Goal: Task Accomplishment & Management: Manage account settings

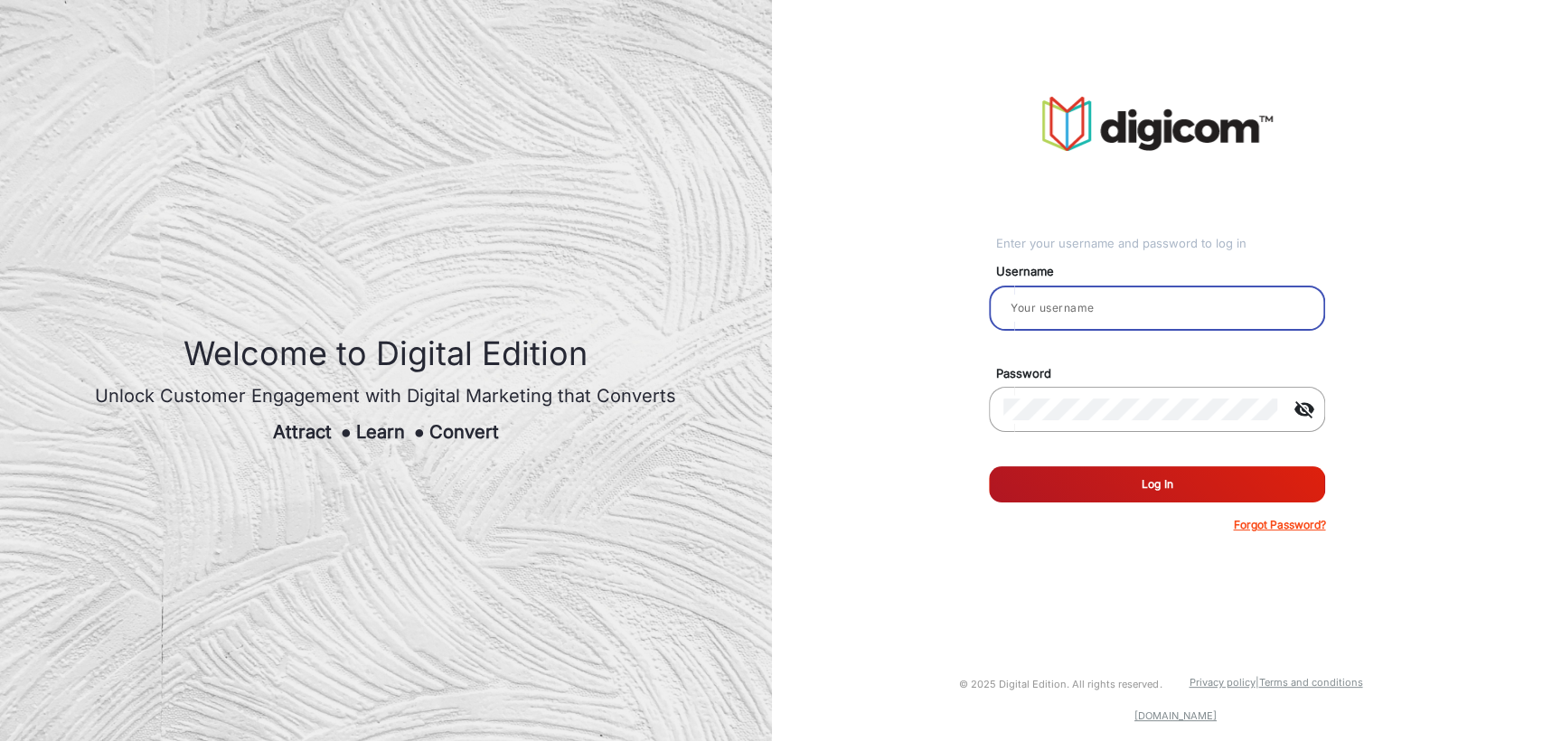
click at [1067, 298] on input "email" at bounding box center [1156, 308] width 307 height 22
type input "Client_user"
click at [1310, 408] on mat-icon "visibility_off" at bounding box center [1303, 410] width 43 height 22
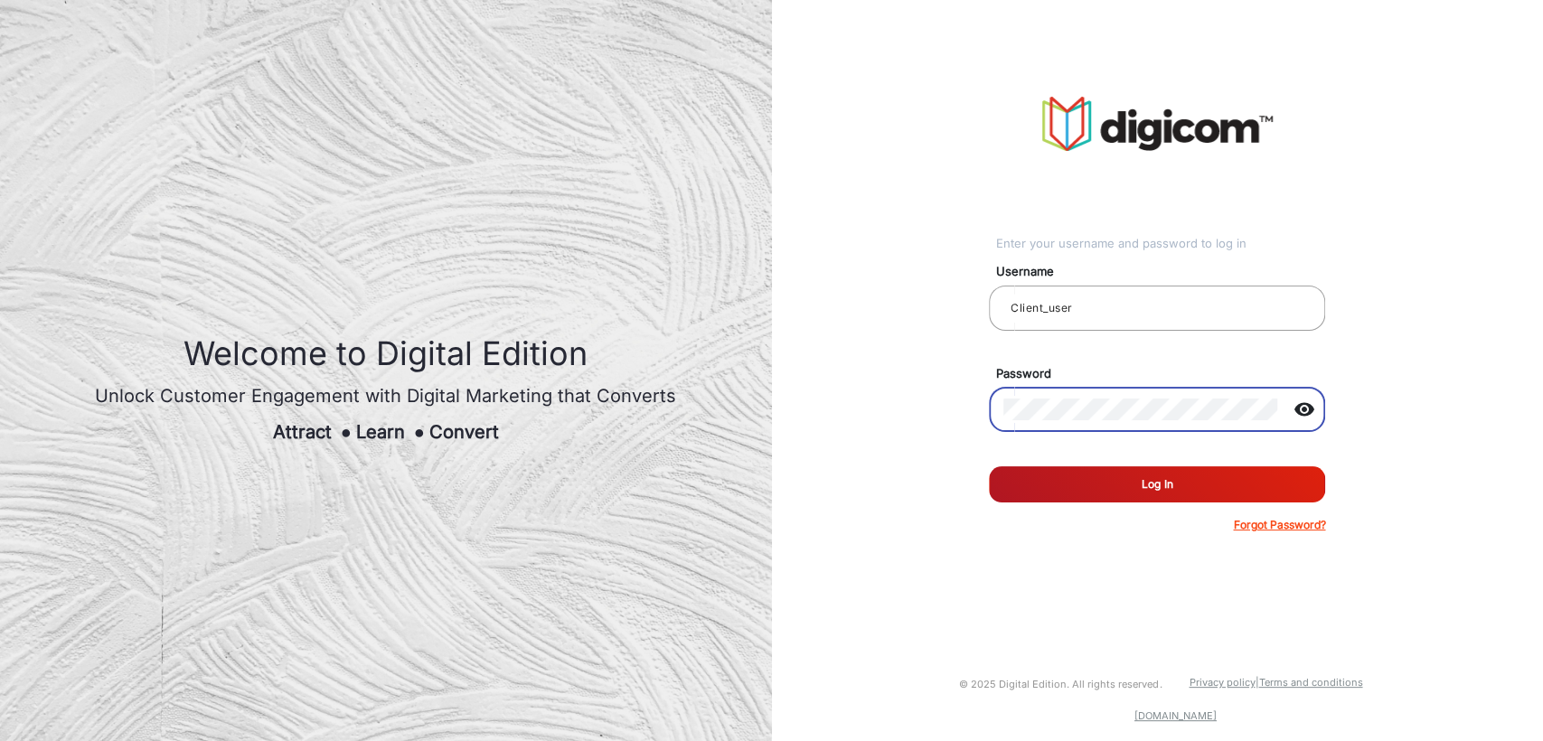
click at [1310, 408] on mat-icon "visibility" at bounding box center [1303, 410] width 43 height 22
click at [1161, 490] on button "Log In" at bounding box center [1157, 484] width 336 height 36
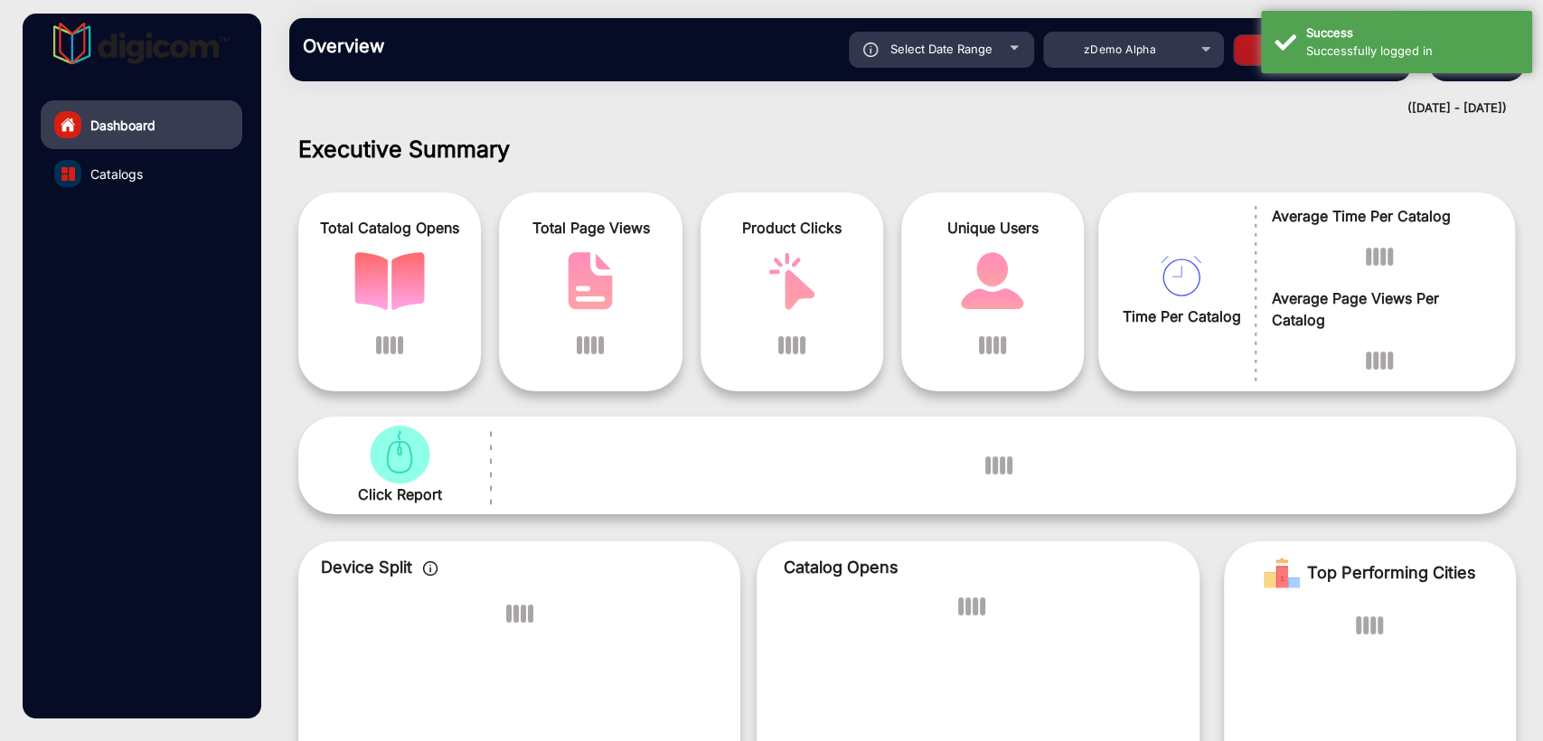
scroll to position [14, 0]
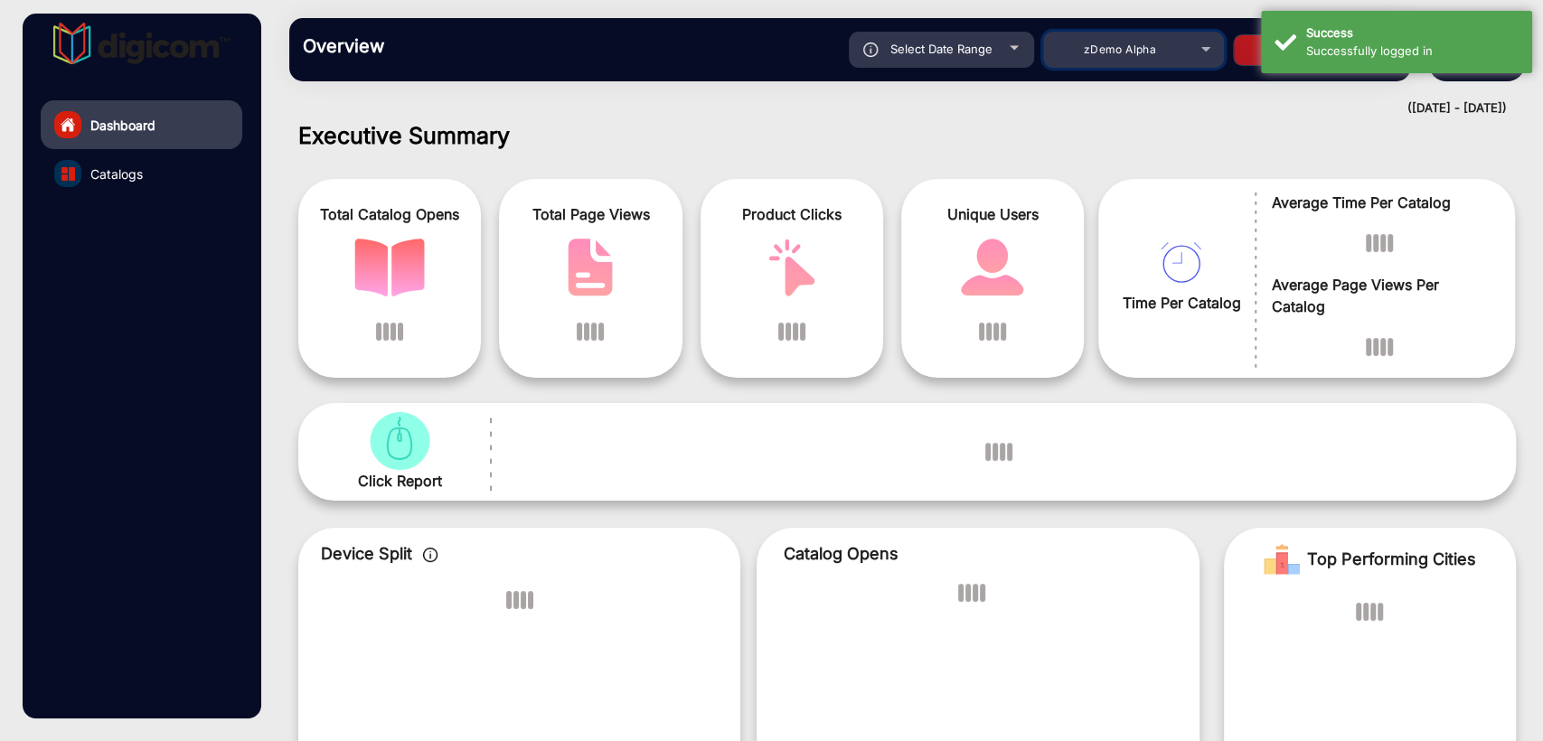
click at [1141, 50] on span "zDemo Alpha" at bounding box center [1120, 49] width 72 height 14
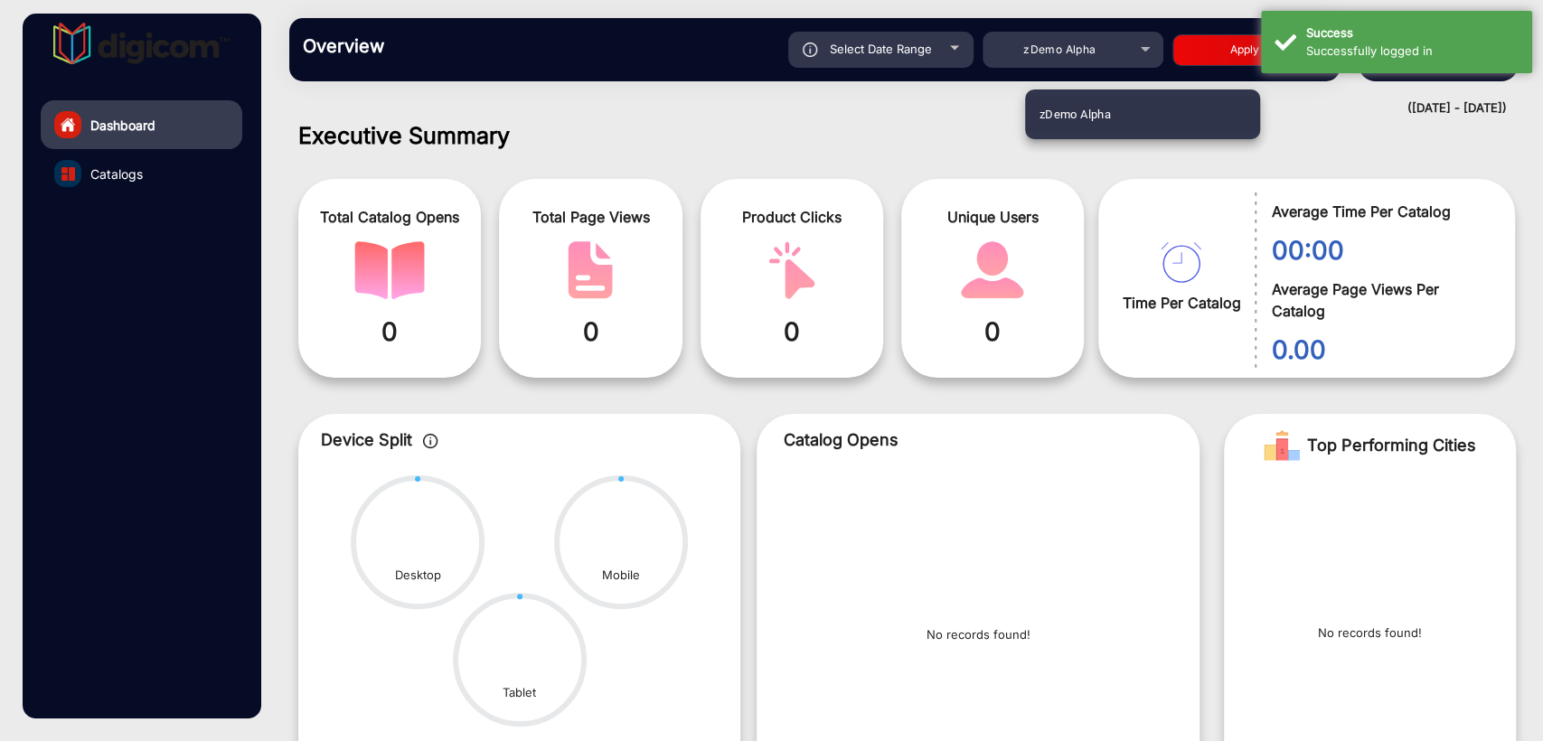
click at [781, 118] on div at bounding box center [771, 370] width 1543 height 741
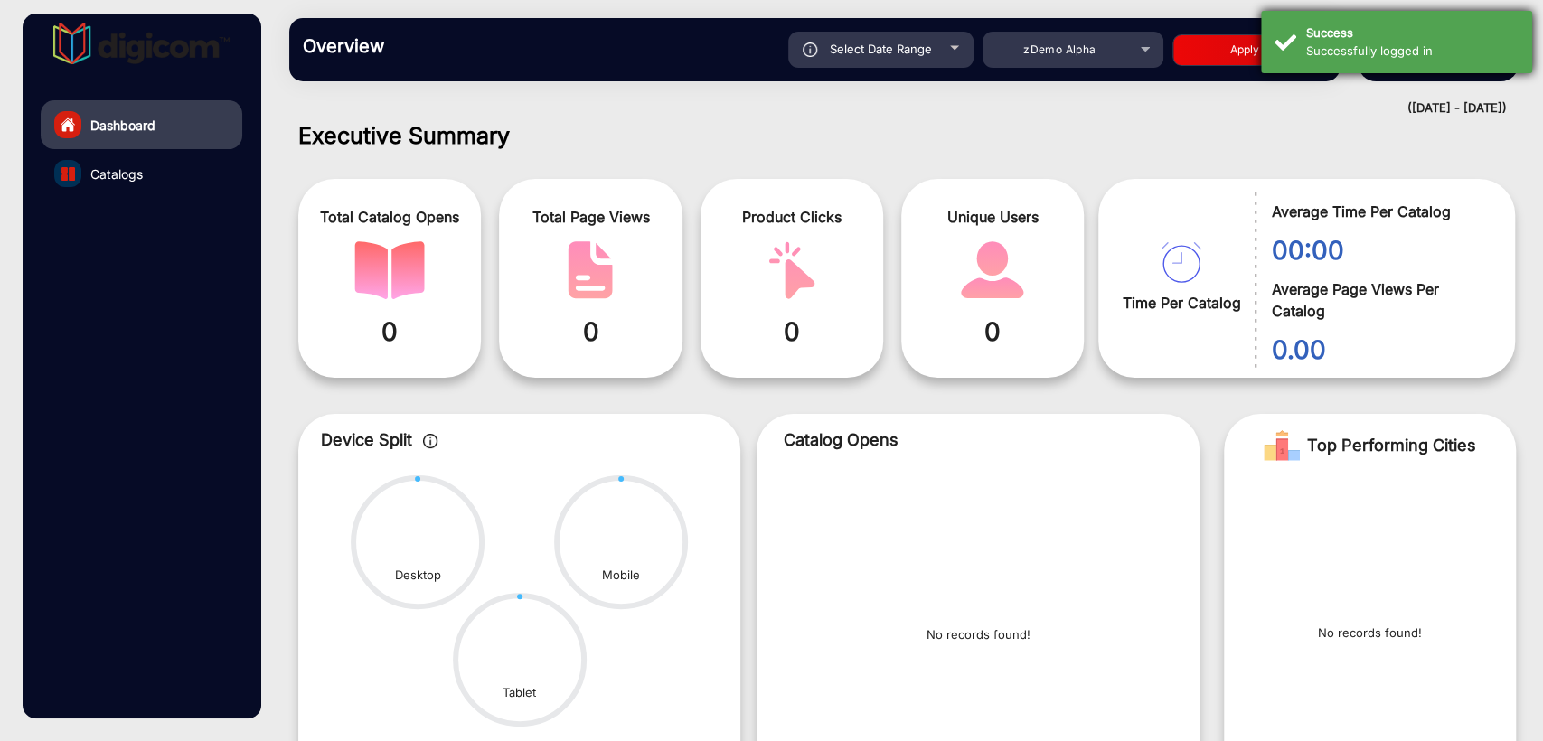
click at [1349, 40] on div "Success" at bounding box center [1412, 33] width 212 height 18
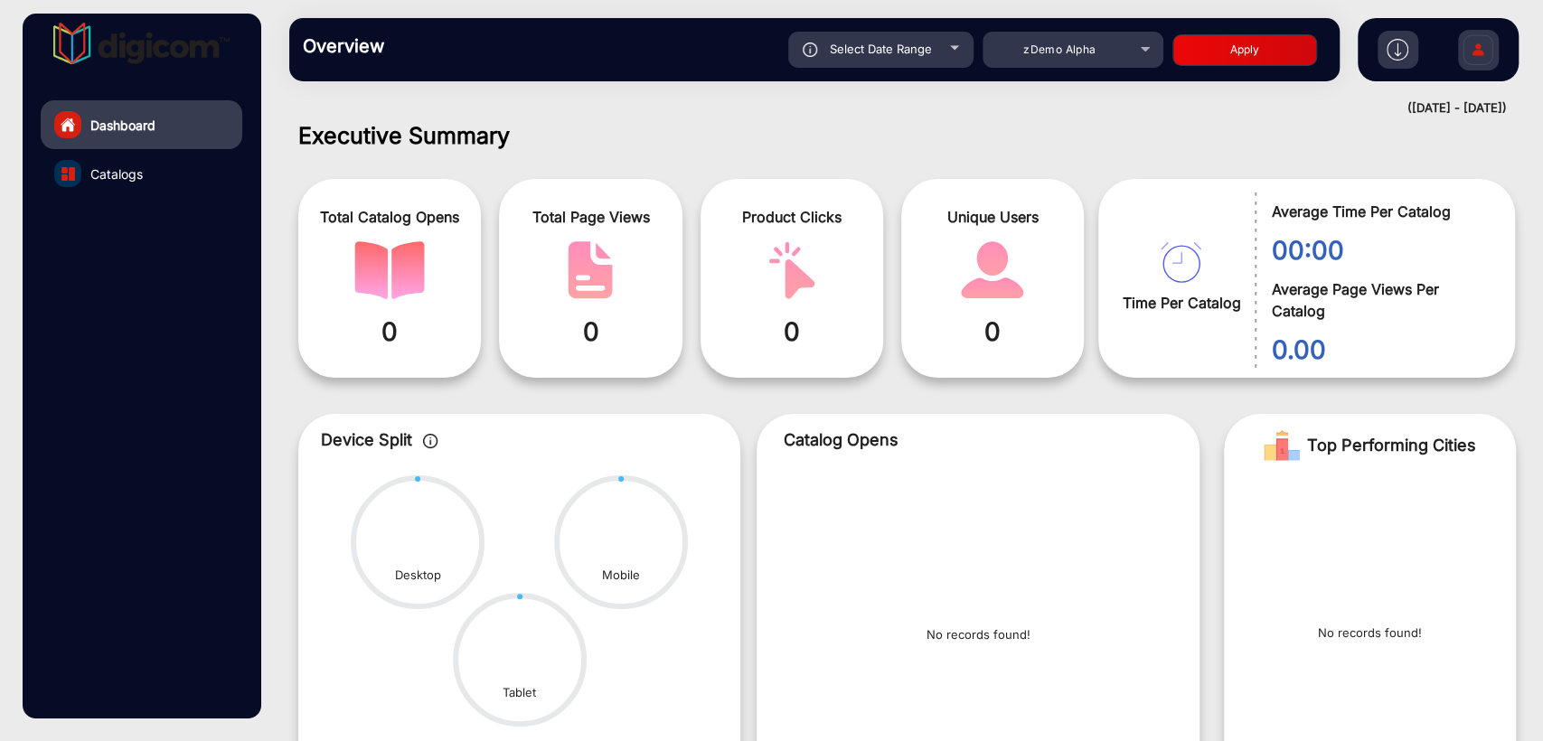
click at [1473, 51] on img at bounding box center [1478, 52] width 38 height 63
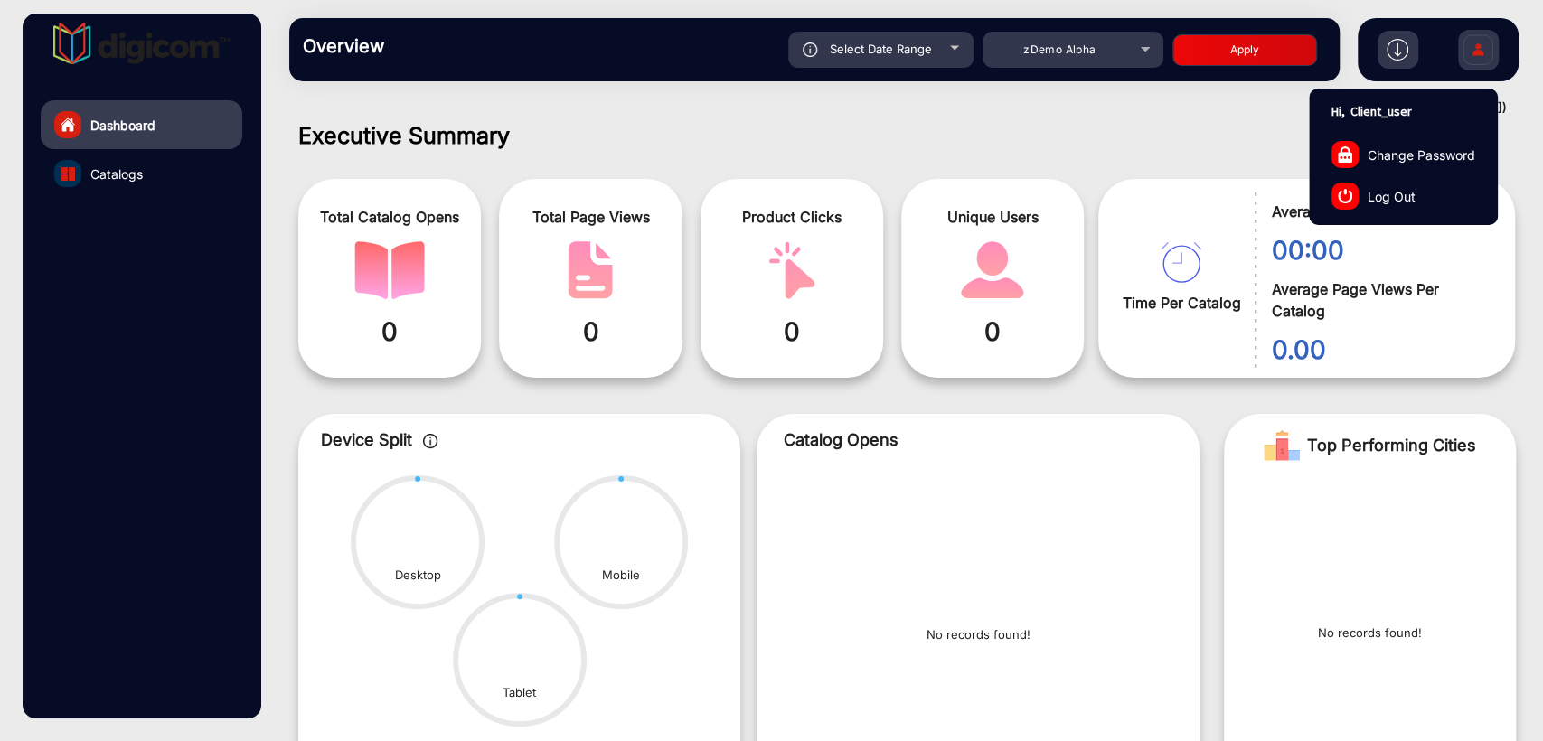
click at [1388, 195] on span "Log Out" at bounding box center [1392, 195] width 48 height 19
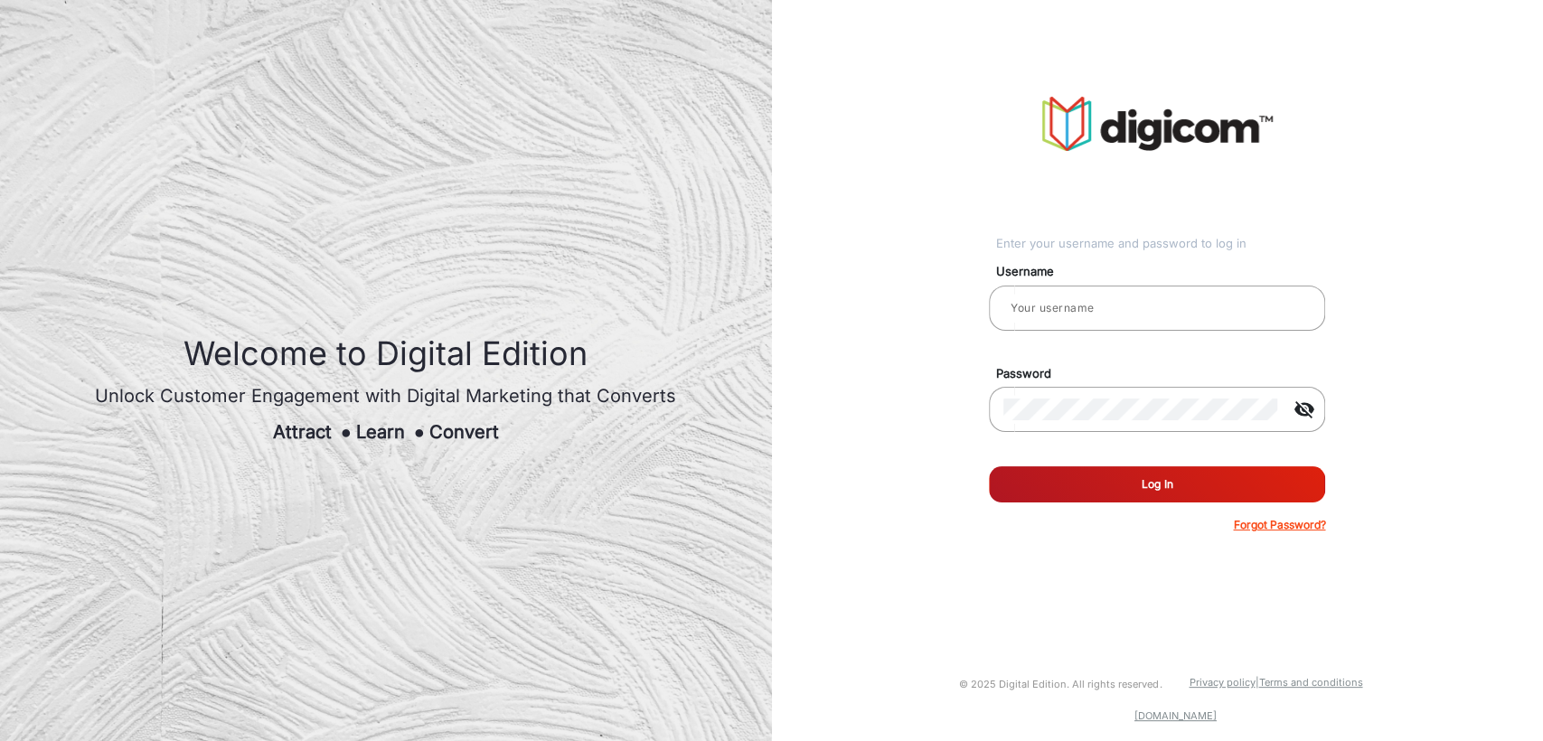
click at [400, 109] on img at bounding box center [386, 370] width 772 height 741
click at [1076, 313] on input "email" at bounding box center [1156, 308] width 307 height 22
type input "Auto Habanero Client 1"
click at [1061, 491] on button "Log In" at bounding box center [1157, 484] width 336 height 36
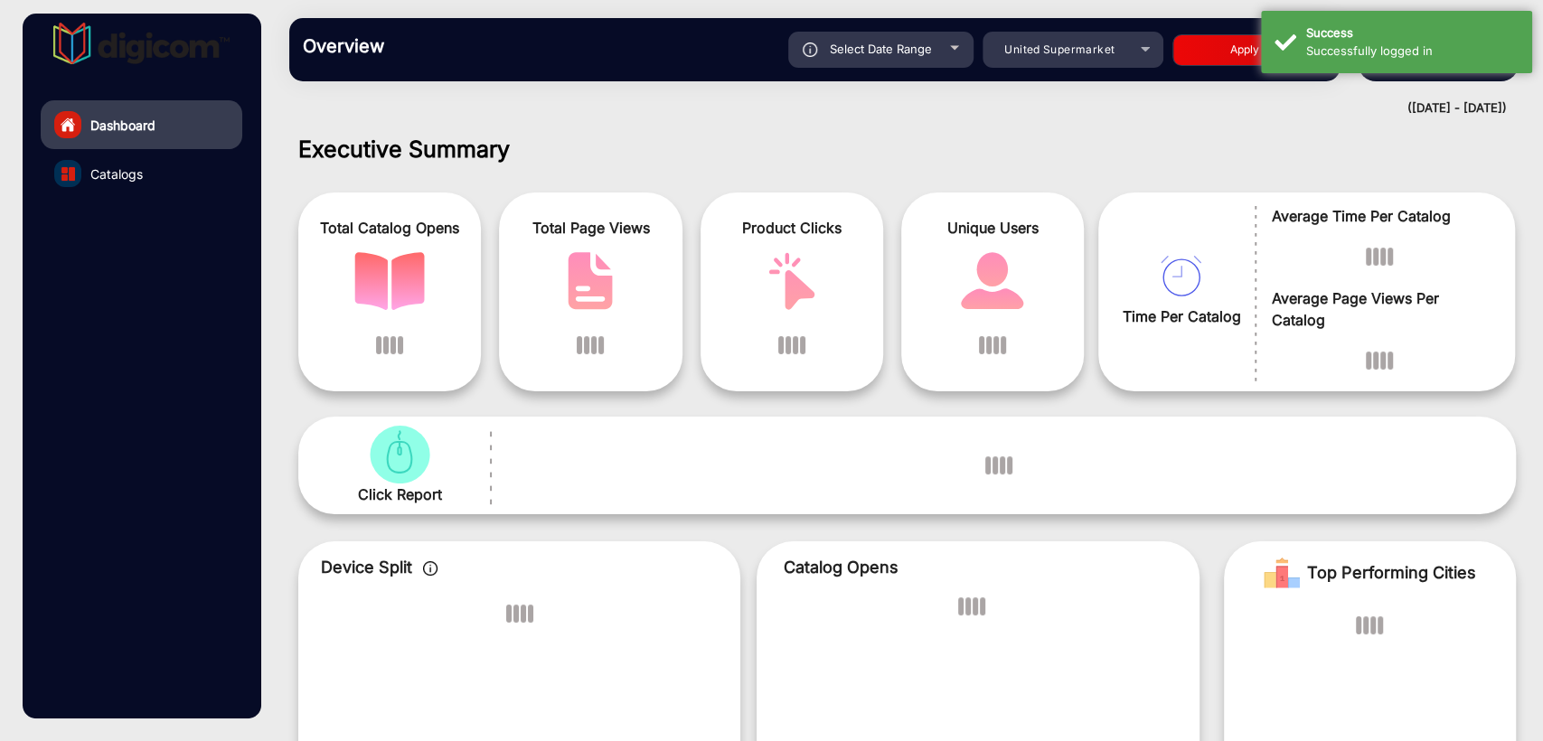
scroll to position [14, 0]
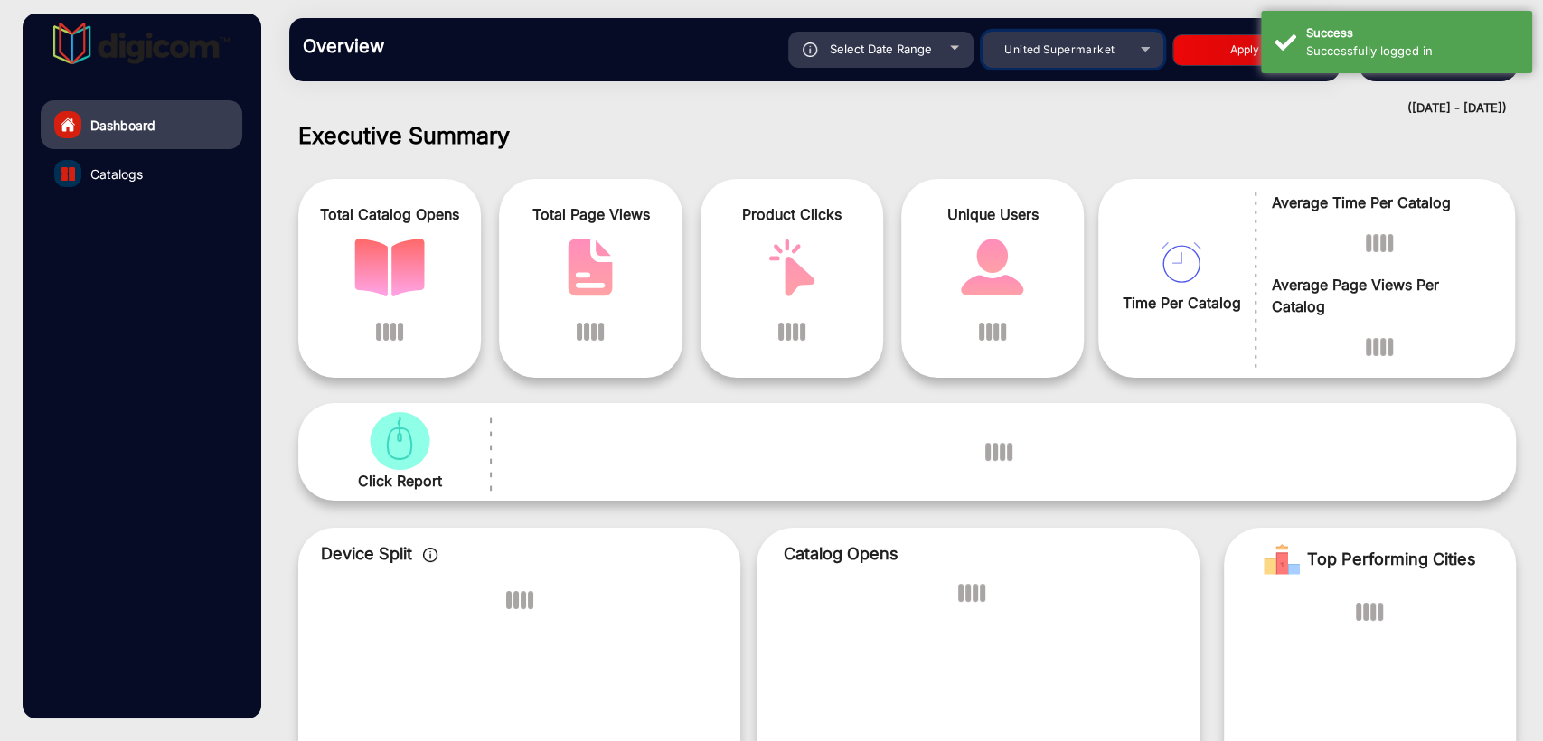
click at [1155, 60] on div "United Supermarket" at bounding box center [1072, 50] width 181 height 22
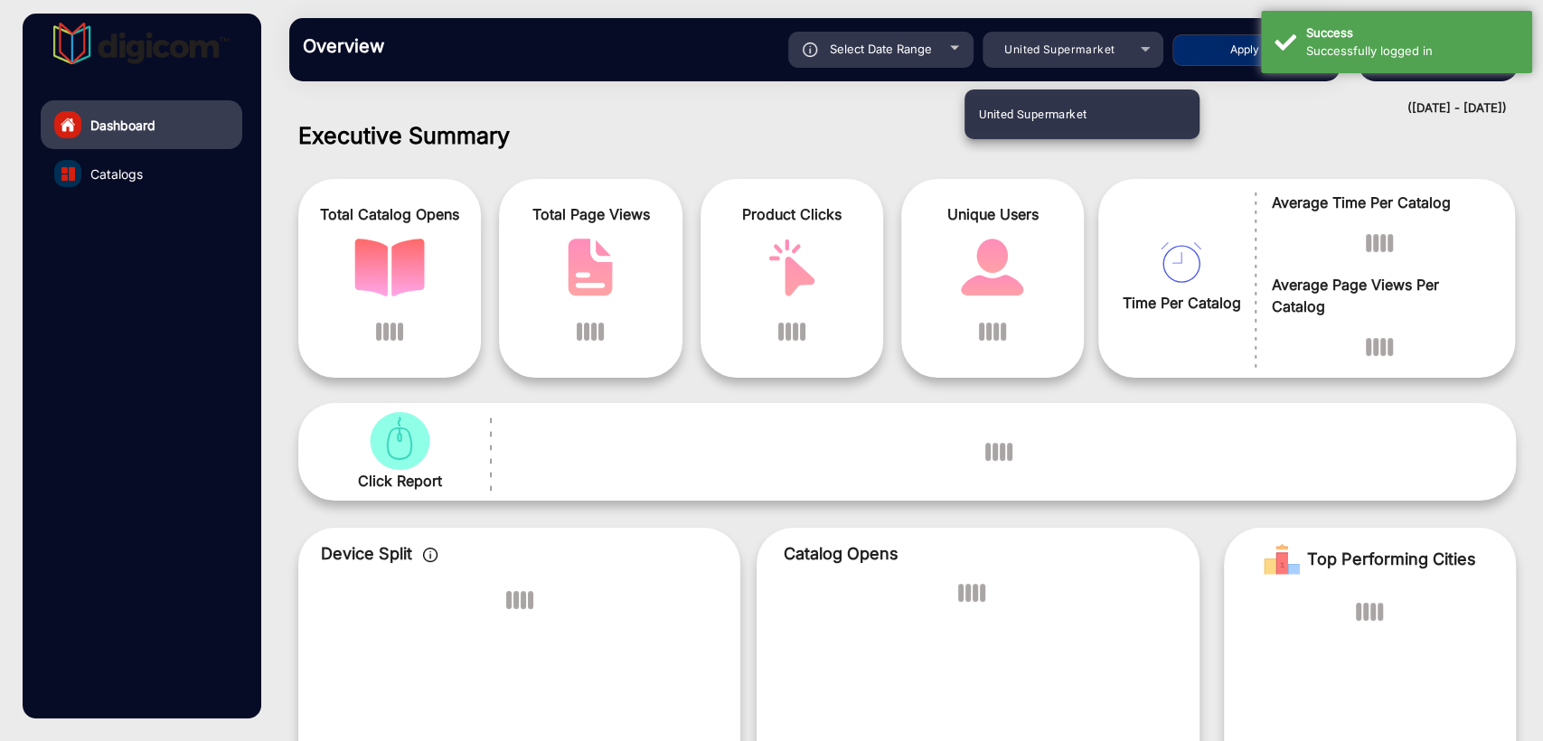
click at [1124, 63] on div at bounding box center [771, 370] width 1543 height 741
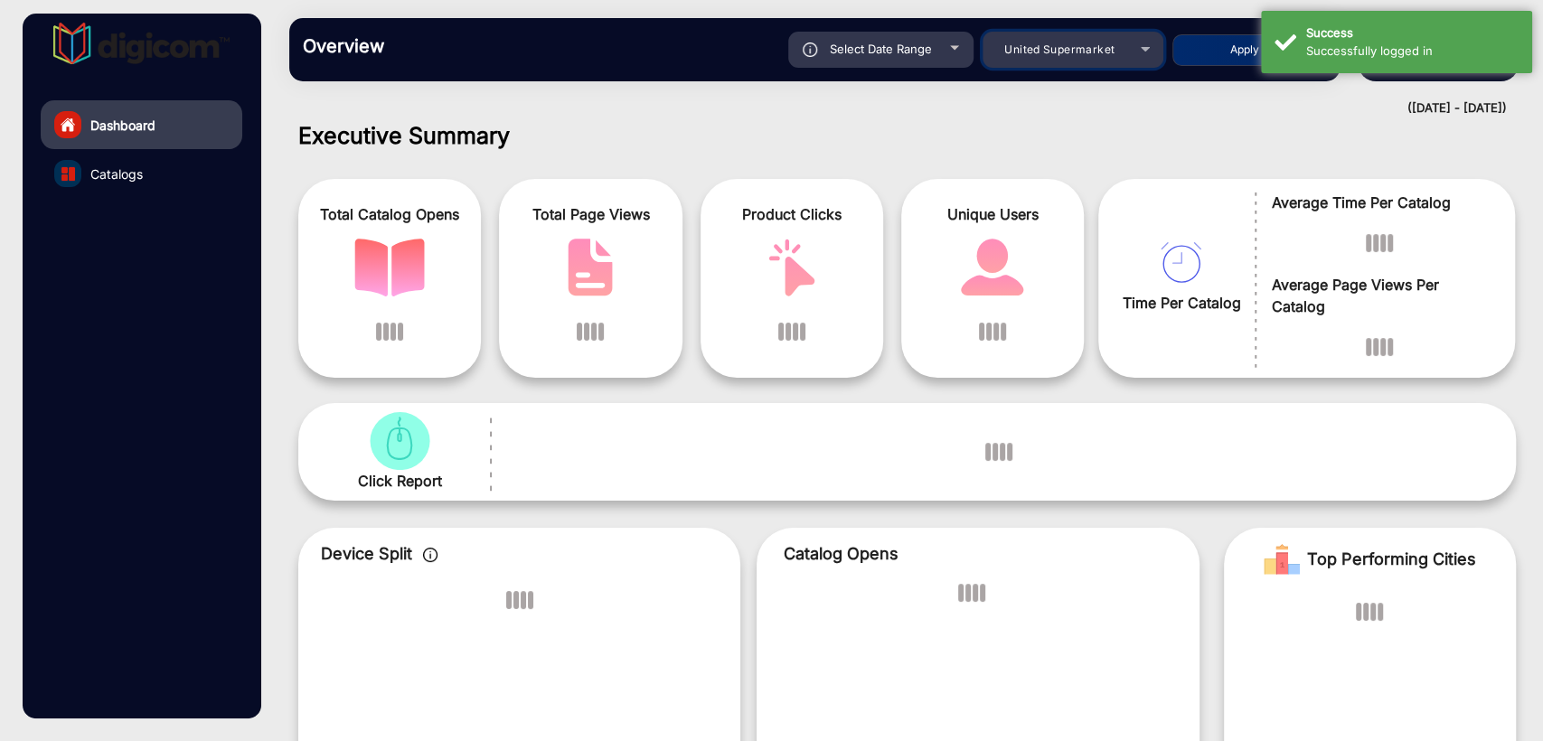
click at [1124, 63] on mat-select "United Supermarket" at bounding box center [1072, 50] width 181 height 36
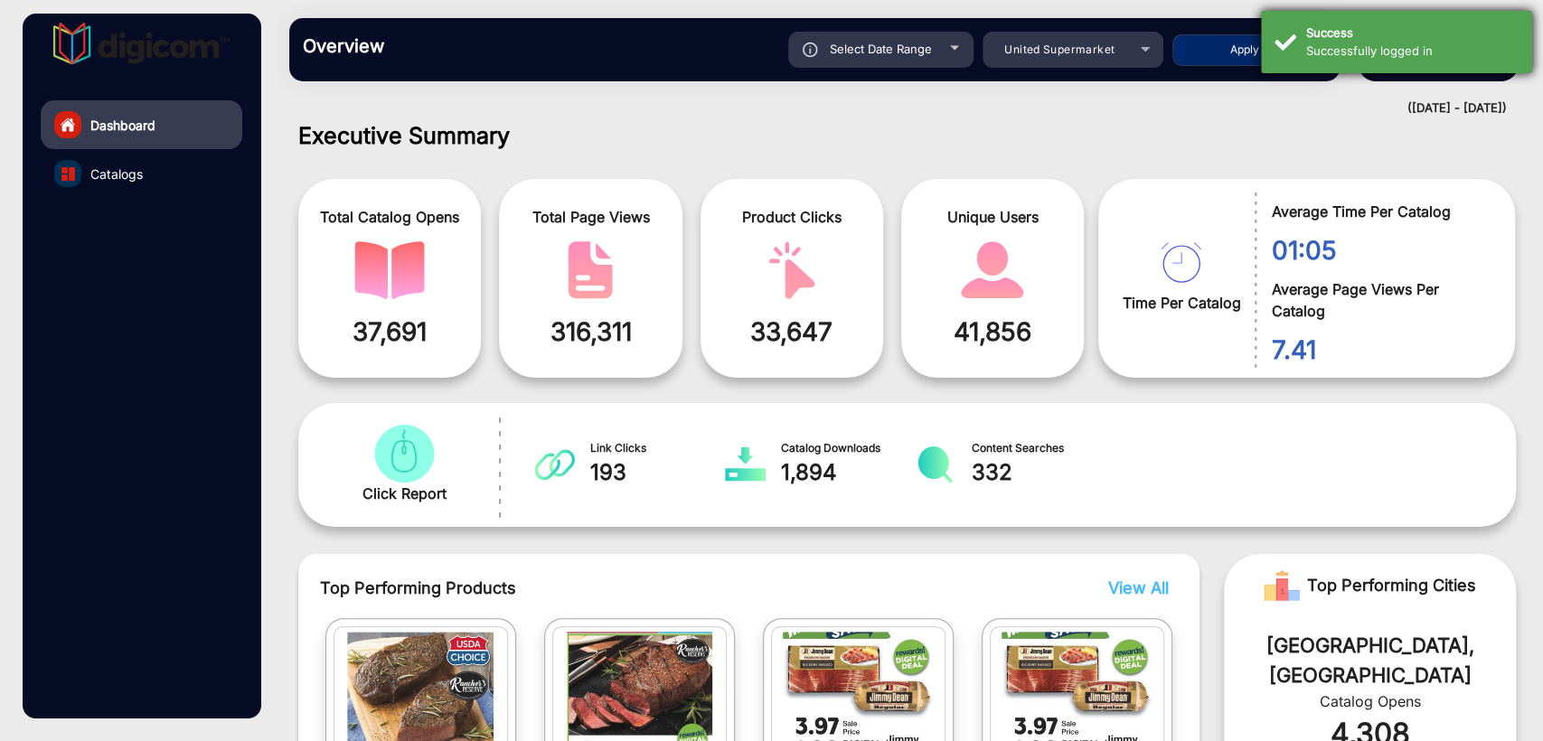
click at [1321, 46] on div "Successfully logged in" at bounding box center [1412, 51] width 212 height 18
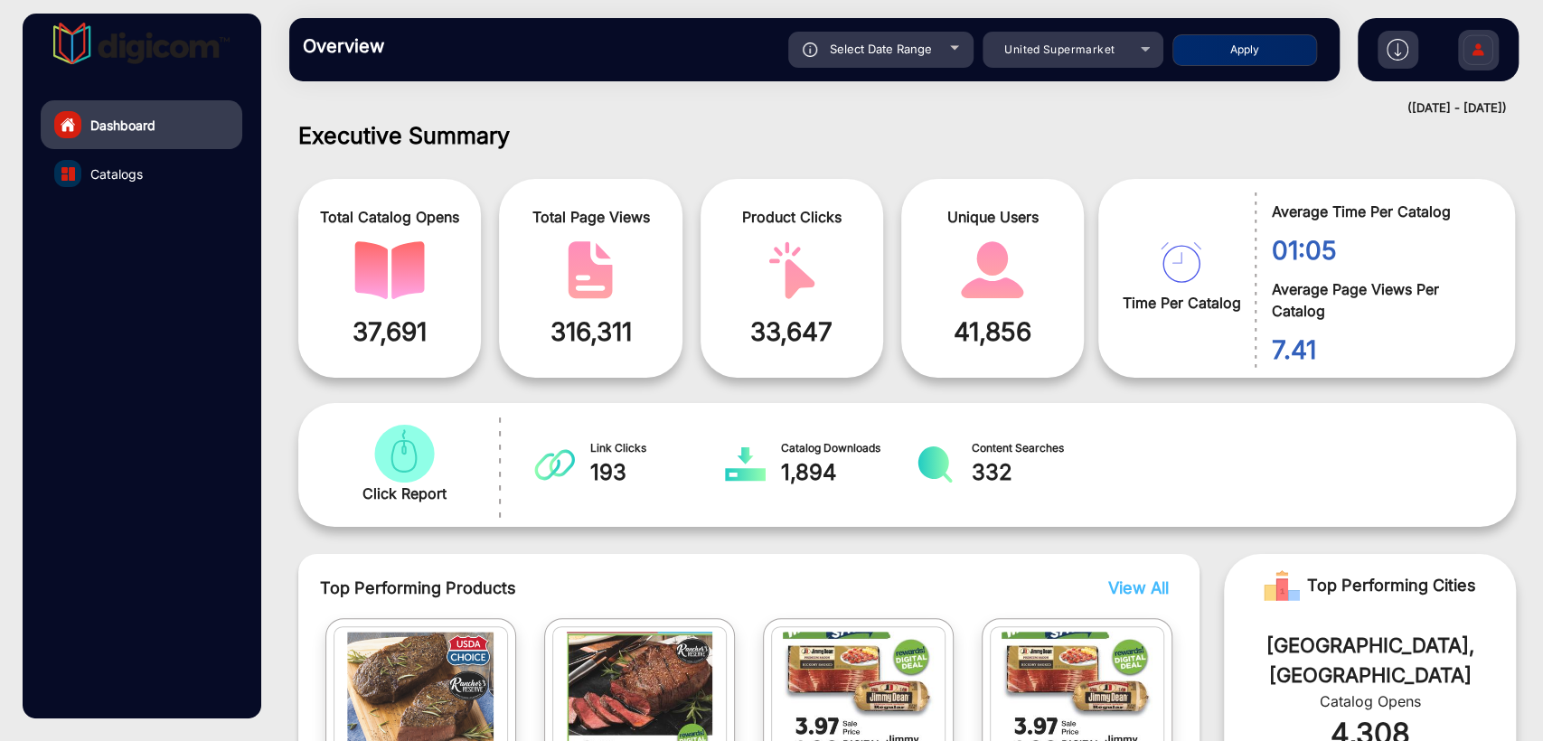
click at [1488, 54] on img at bounding box center [1478, 52] width 38 height 63
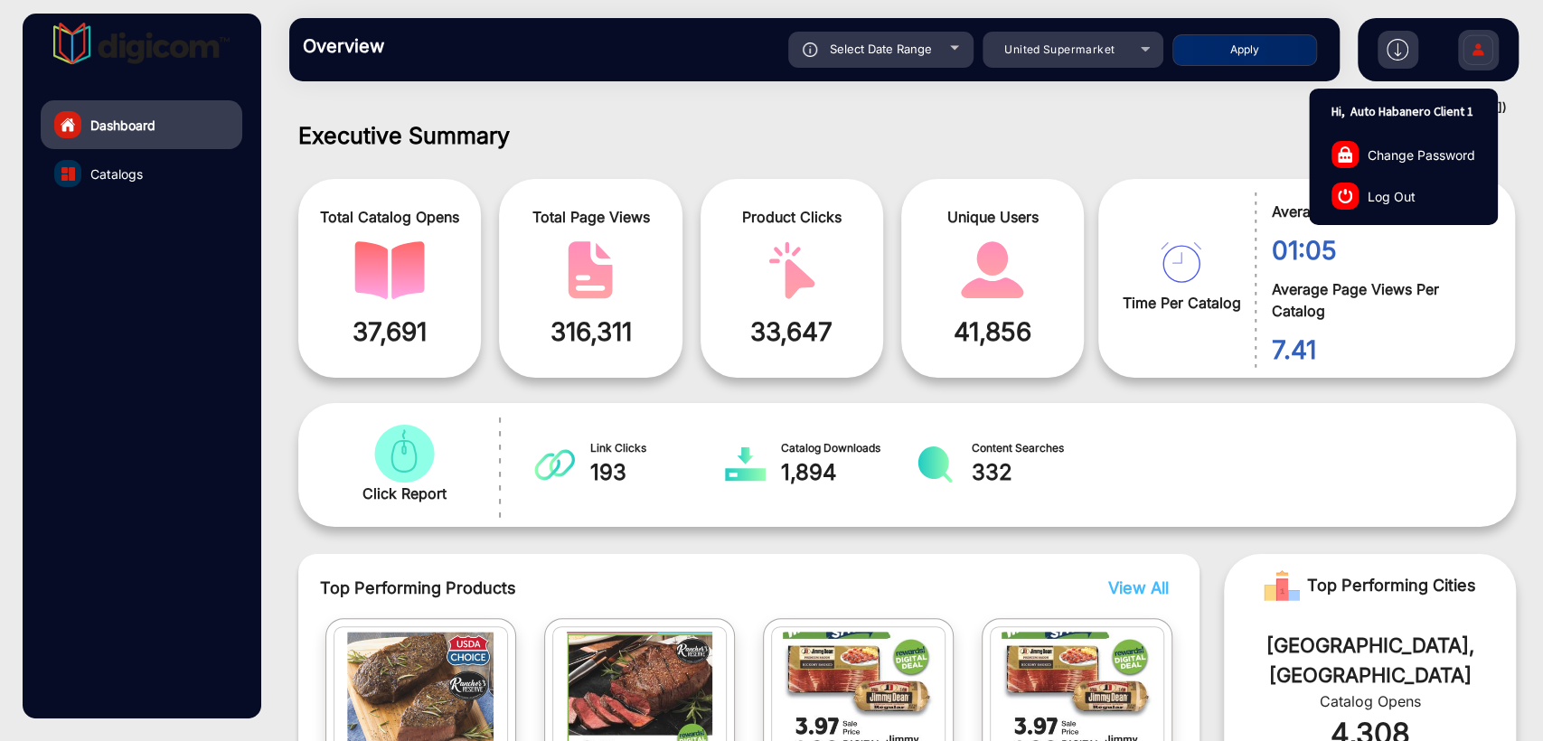
click at [1412, 193] on span "Log Out" at bounding box center [1392, 195] width 48 height 19
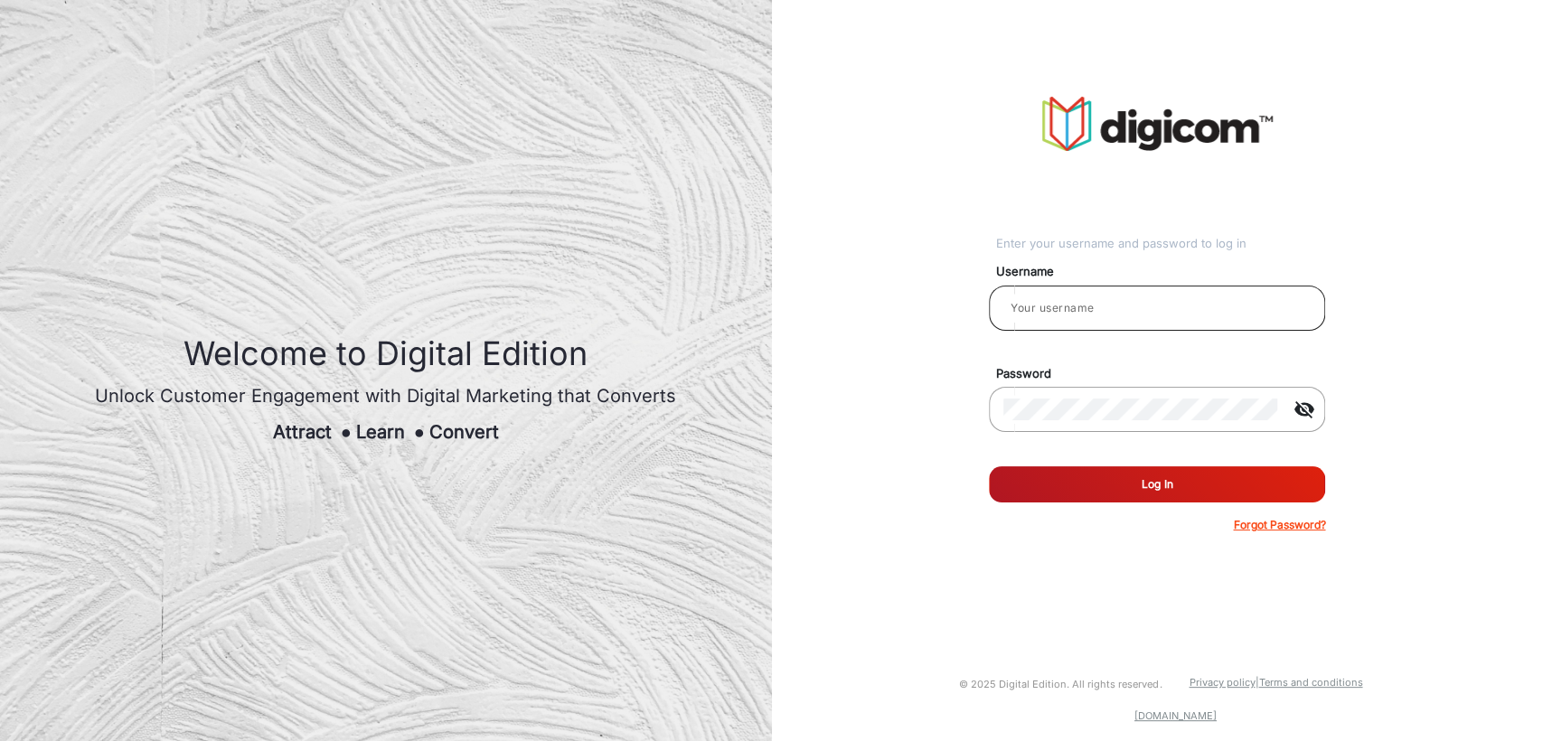
click at [1147, 316] on input "email" at bounding box center [1156, 308] width 307 height 22
click at [1172, 306] on input "Auto Habanero Client 1" at bounding box center [1156, 308] width 307 height 22
click at [1302, 400] on mat-icon "visibility_off" at bounding box center [1303, 410] width 43 height 22
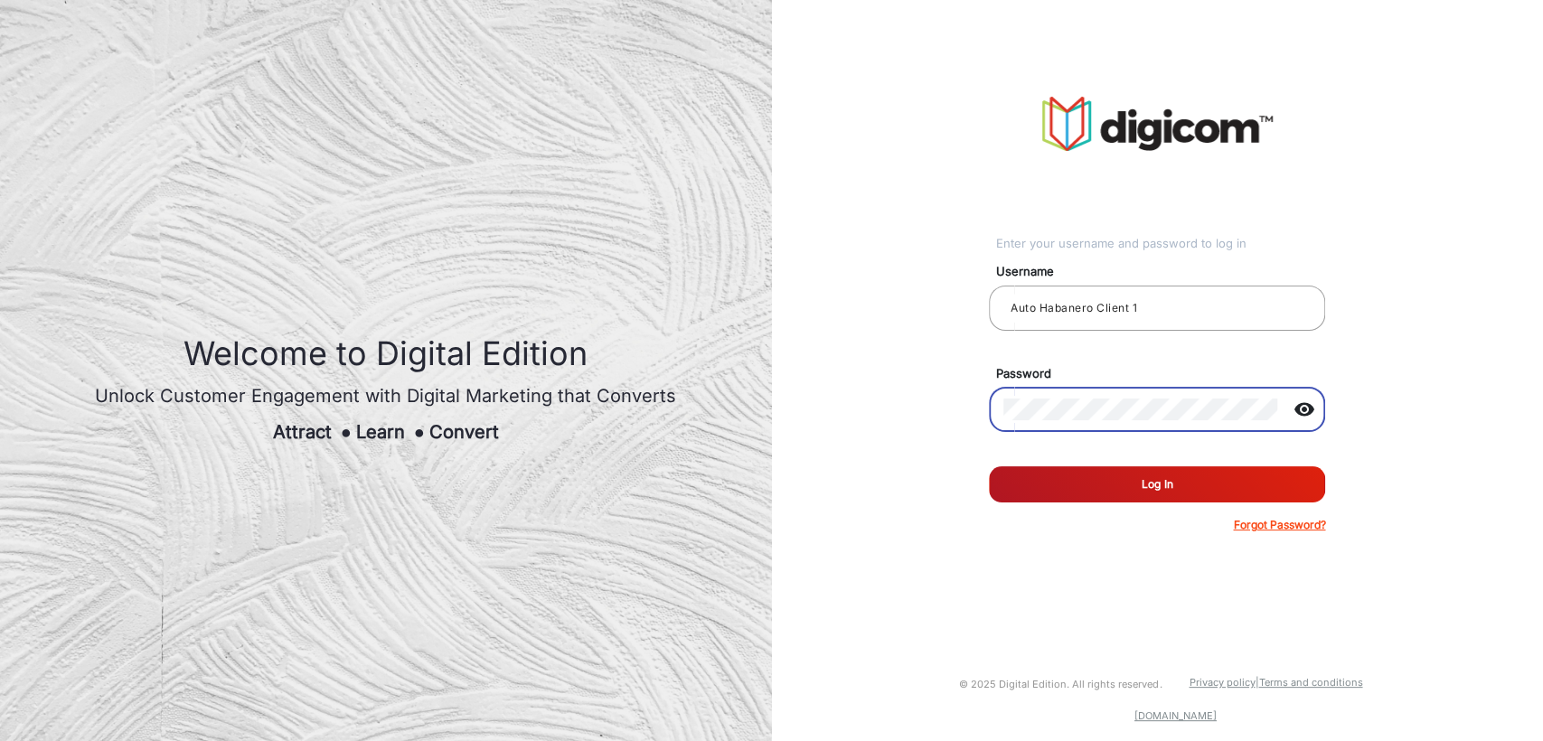
click at [1152, 429] on div at bounding box center [1140, 409] width 275 height 51
click at [1186, 298] on input "Auto Habanero Client 1" at bounding box center [1156, 308] width 307 height 22
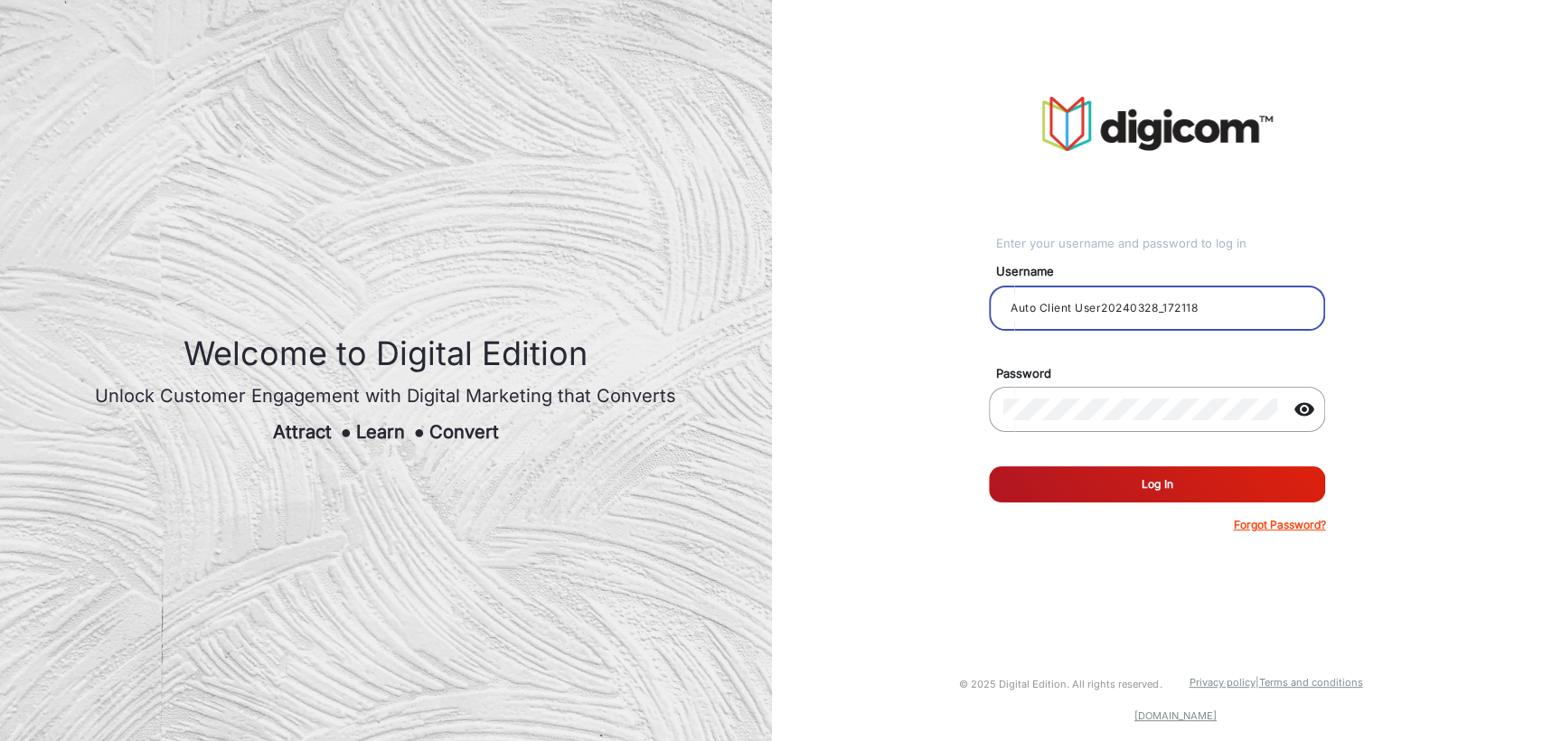
click at [1080, 487] on button "Log In" at bounding box center [1157, 484] width 336 height 36
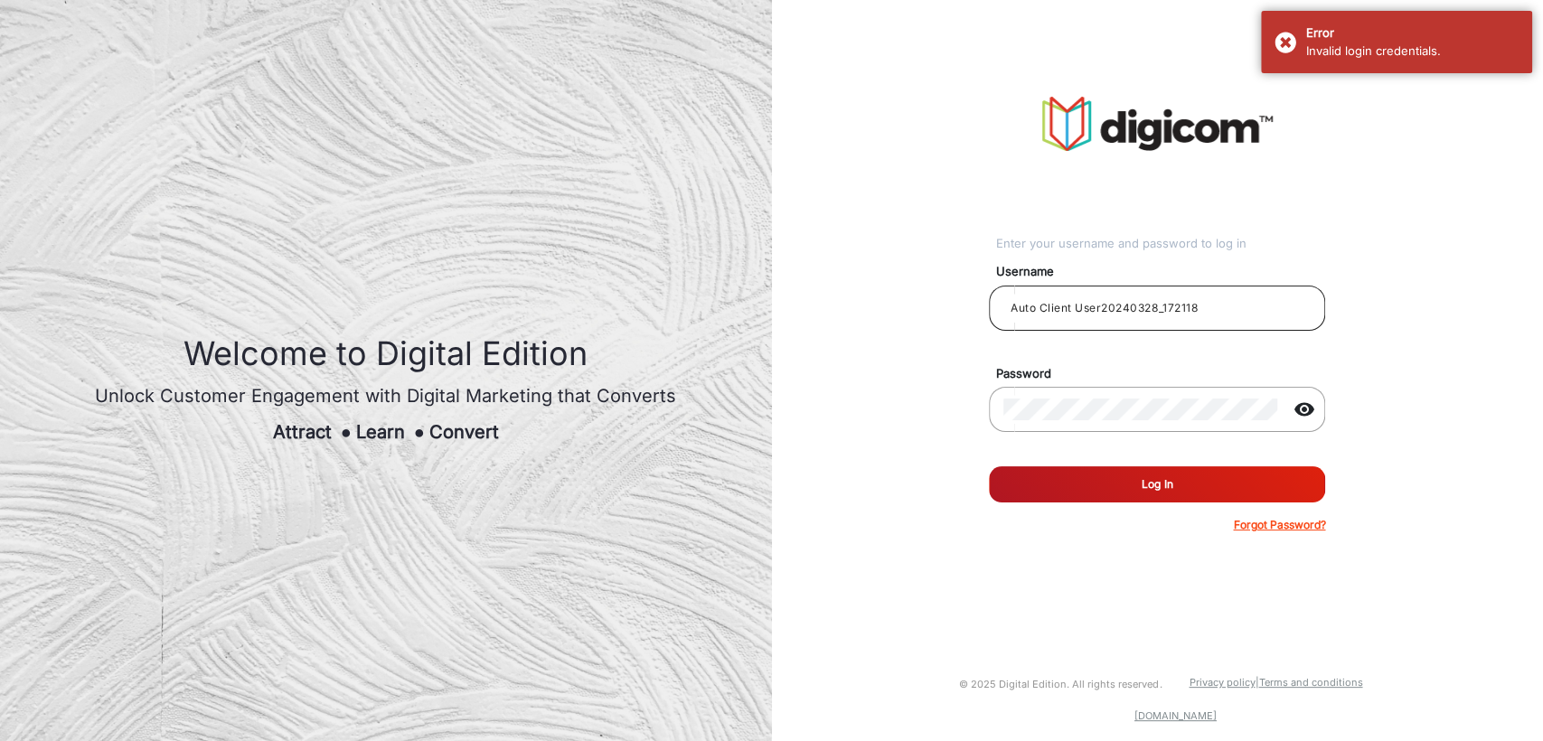
click at [1266, 307] on input "Auto Client User20240328_172118" at bounding box center [1156, 308] width 307 height 22
click at [1178, 305] on input "Auto Habanero Client 1" at bounding box center [1156, 308] width 307 height 22
type input "Auto Habanero Client 2"
click at [989, 466] on button "Log In" at bounding box center [1157, 484] width 336 height 36
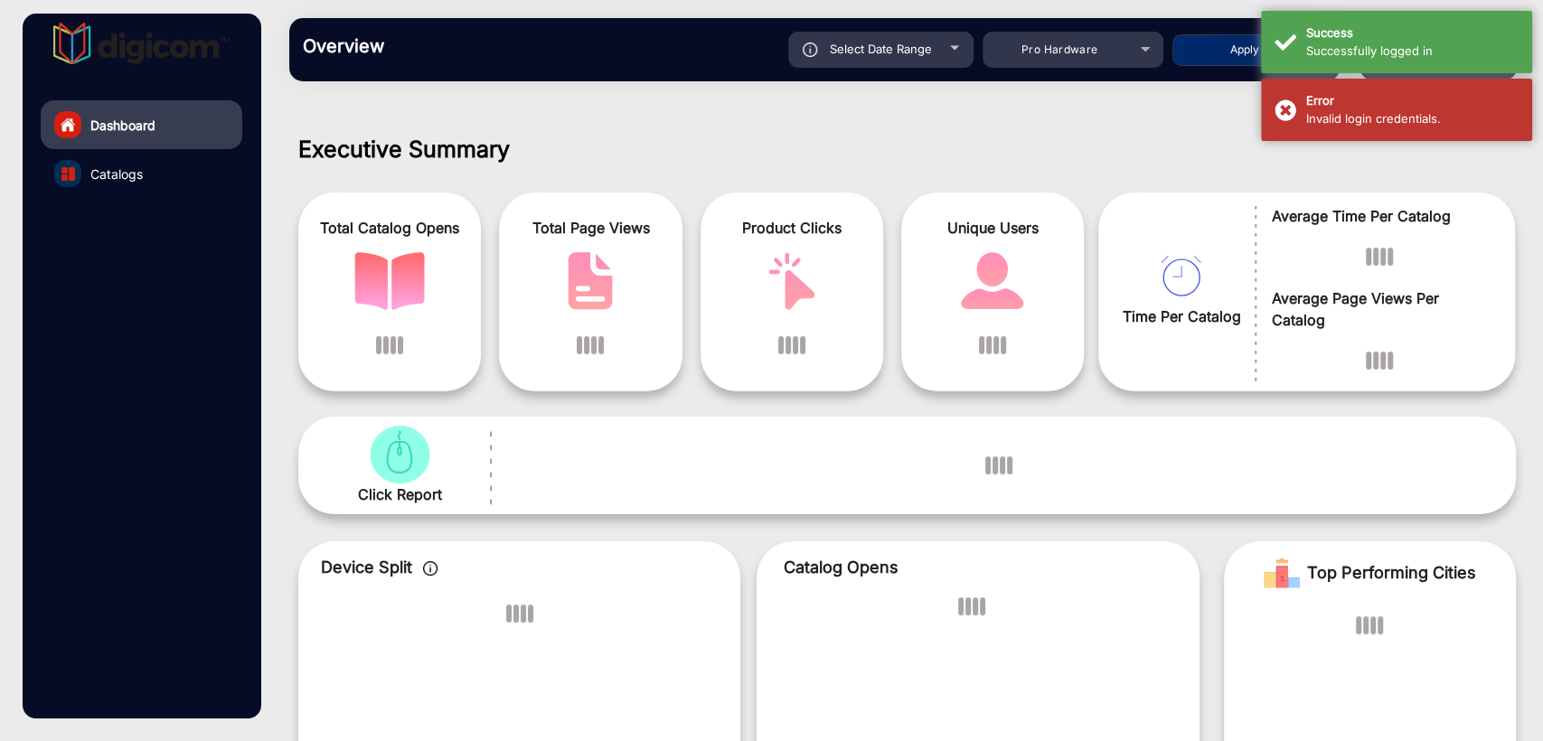
scroll to position [14, 0]
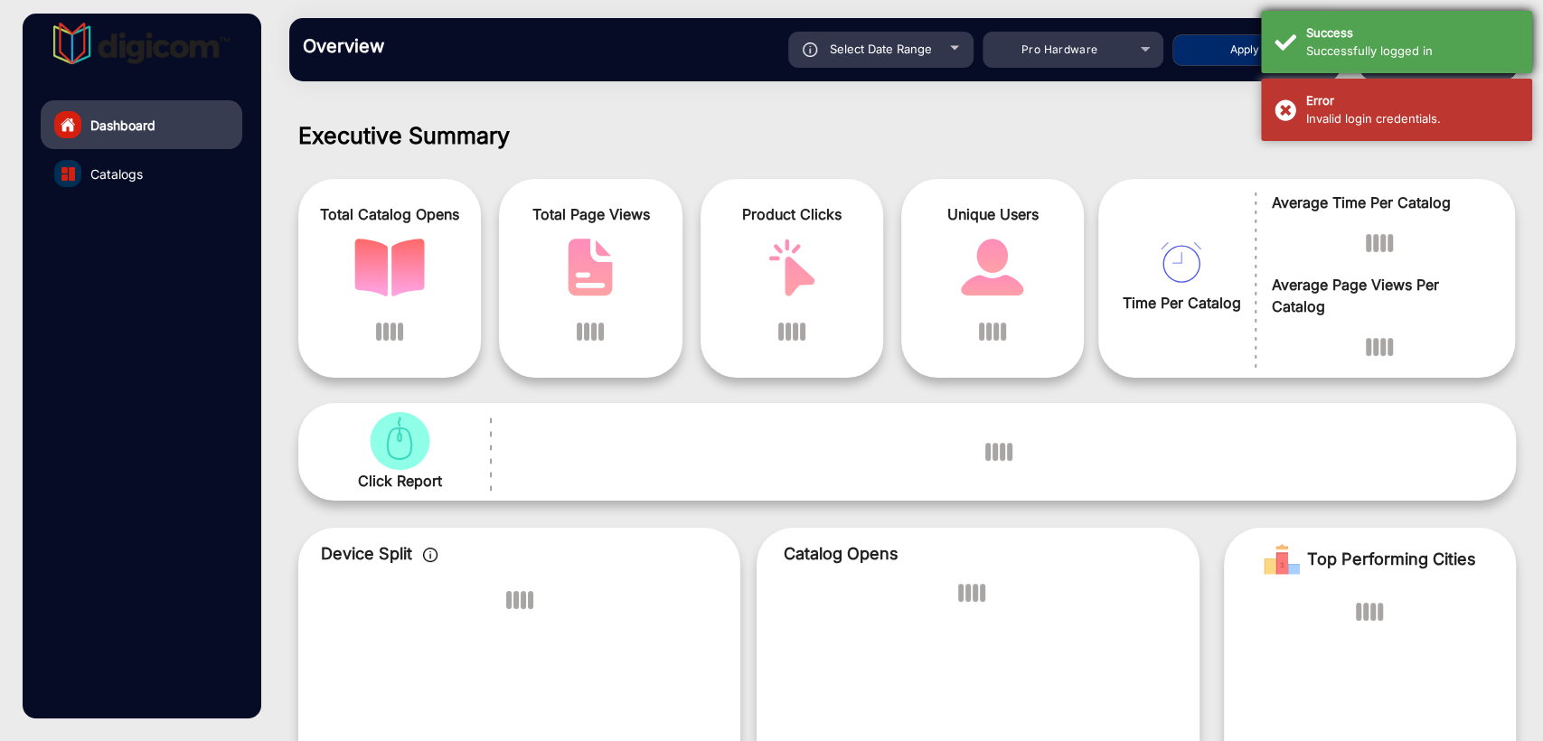
click at [1320, 52] on div "Successfully logged in" at bounding box center [1412, 51] width 212 height 18
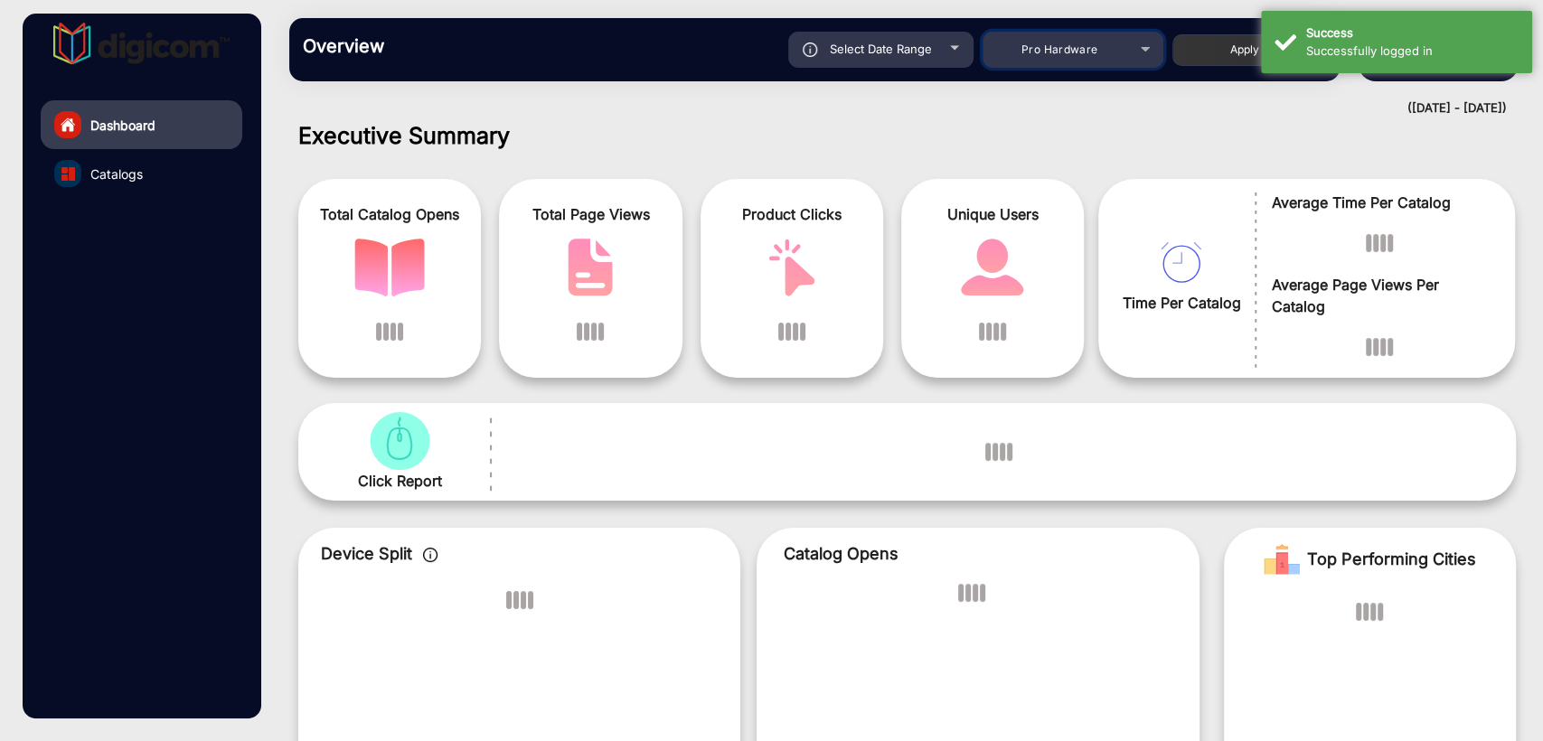
click at [1095, 61] on mat-select "Pro Hardware" at bounding box center [1072, 50] width 181 height 36
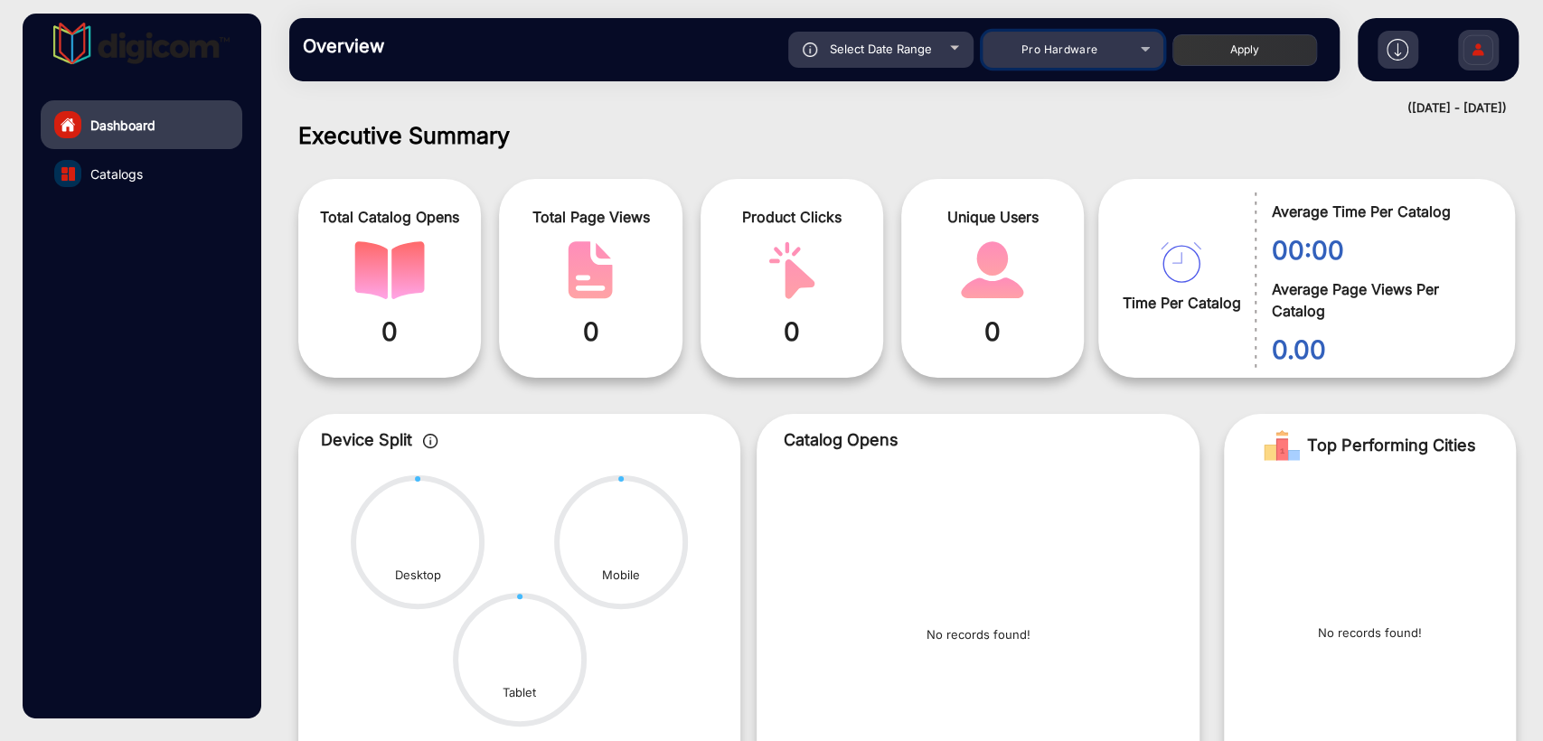
click at [1048, 50] on span "Pro Hardware" at bounding box center [1059, 49] width 77 height 14
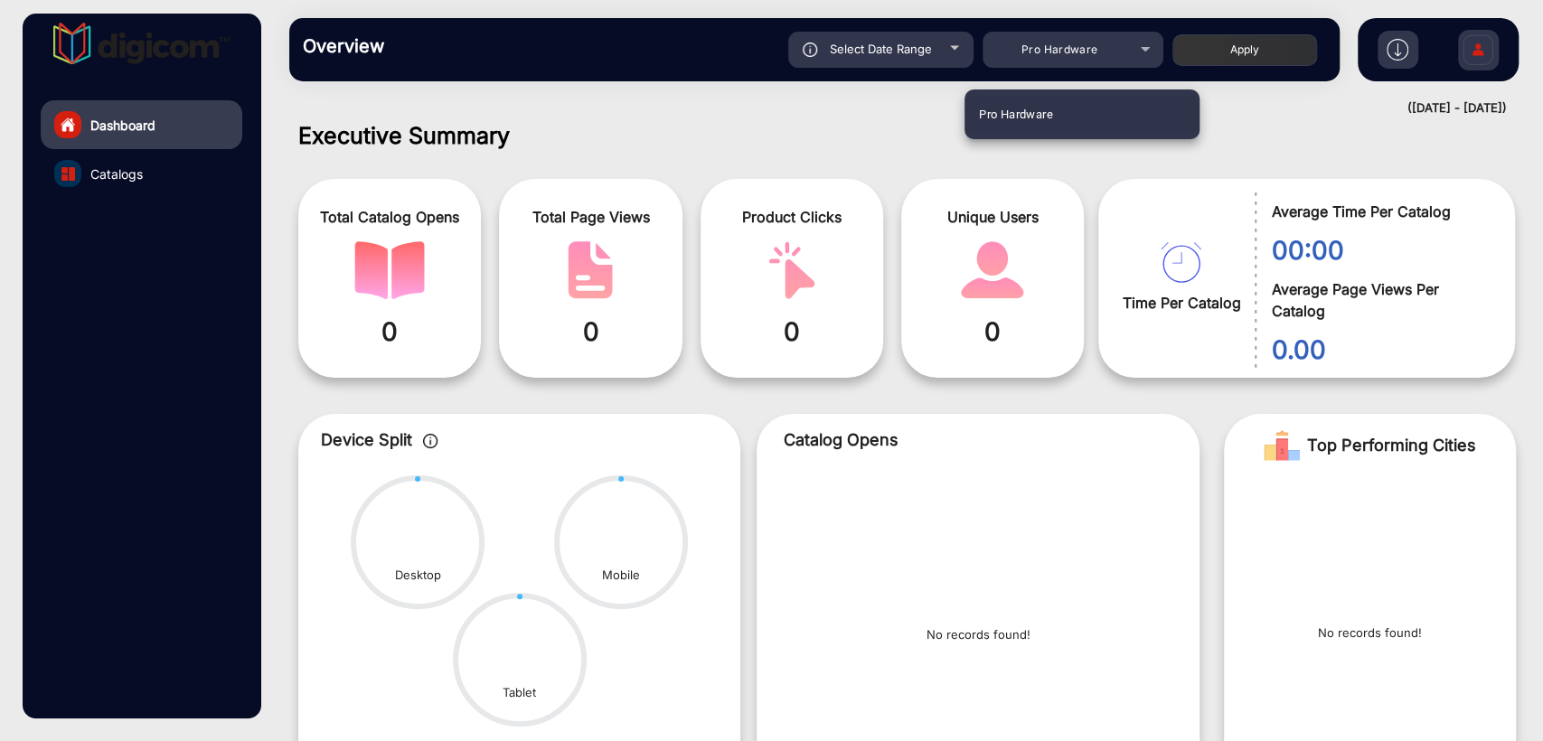
click at [867, 99] on div at bounding box center [771, 370] width 1543 height 741
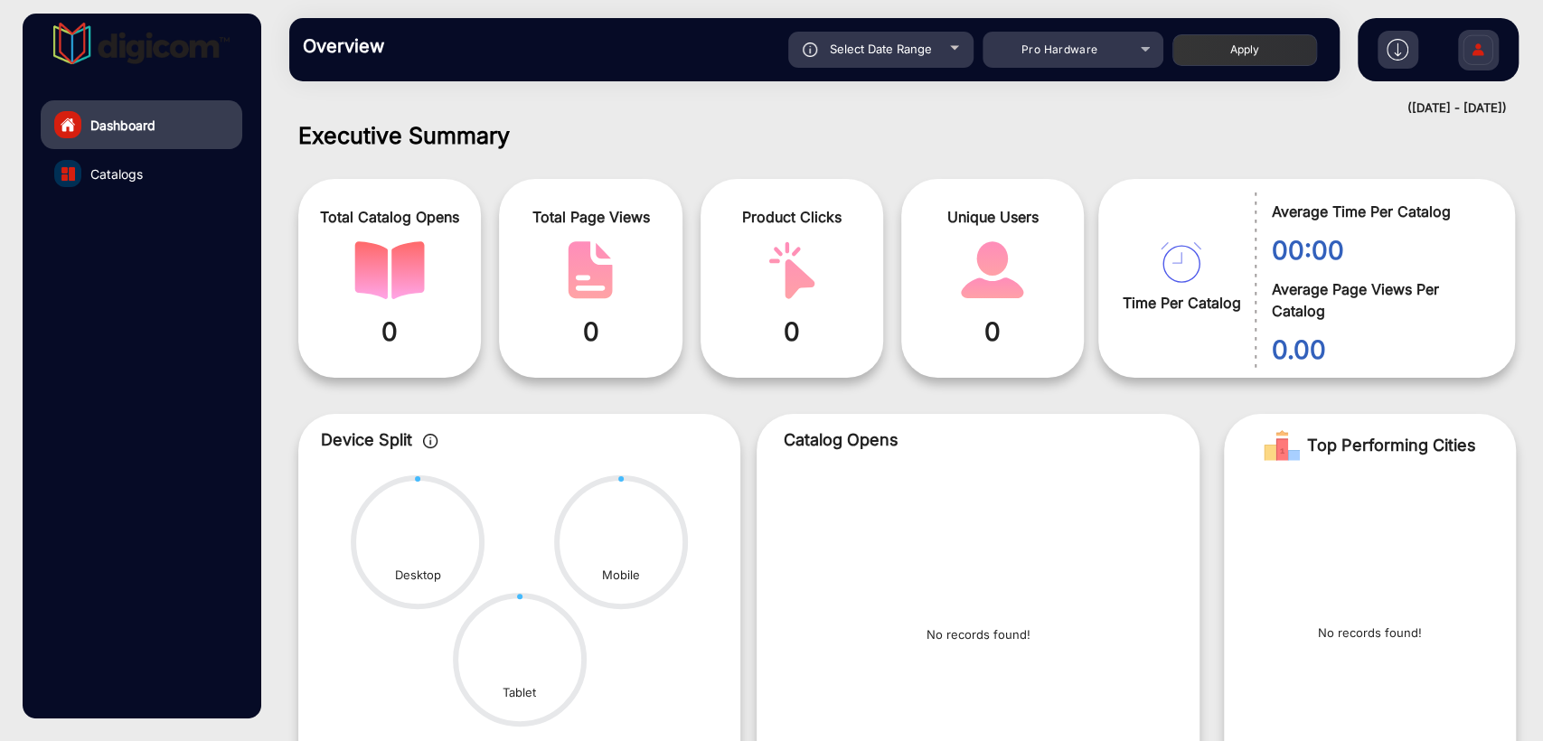
click at [1502, 53] on div "falsefalse Hi, Auto Habanero Client 2 Change Password Log Out" at bounding box center [1438, 49] width 161 height 63
click at [1475, 51] on img at bounding box center [1478, 52] width 38 height 63
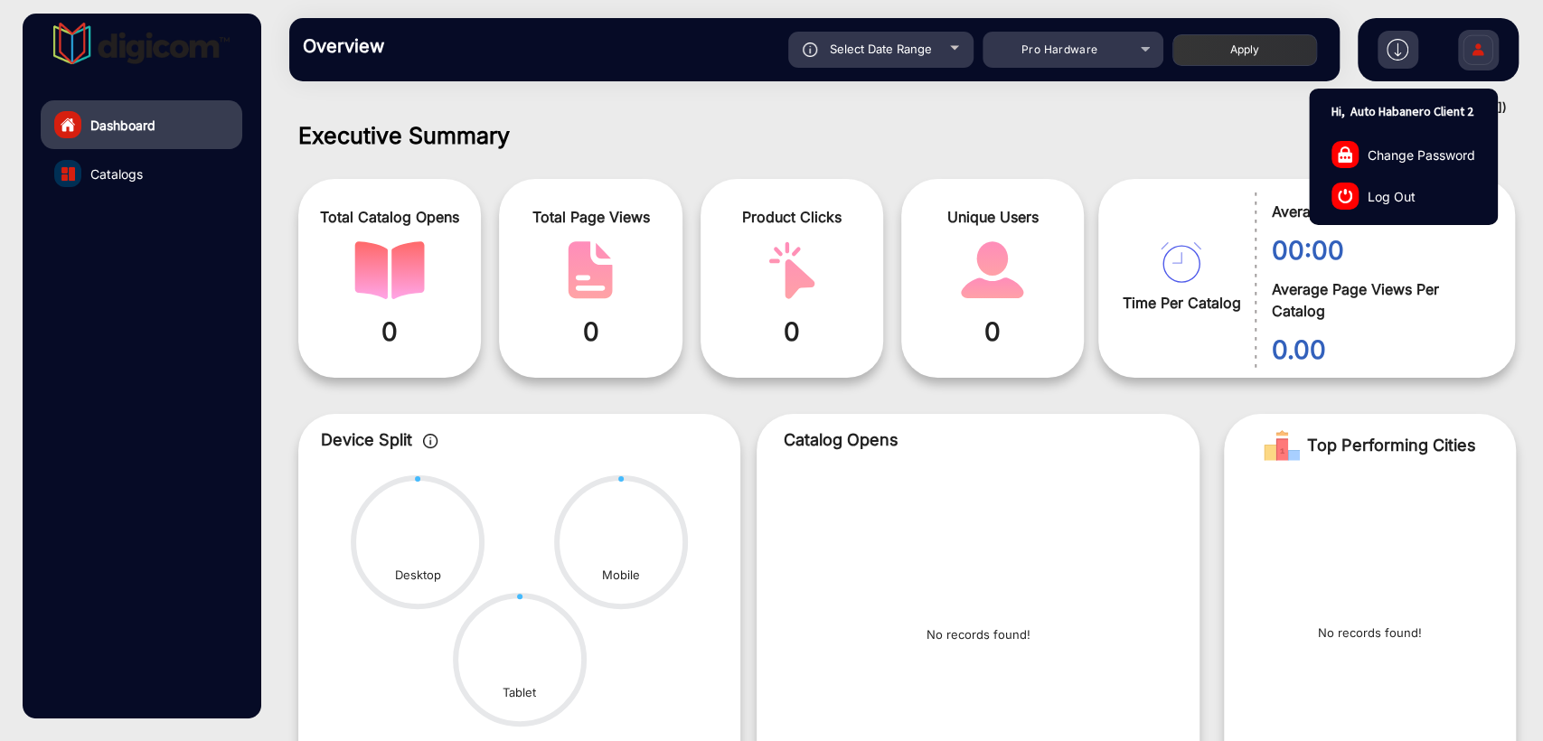
click at [1407, 207] on link "Log Out" at bounding box center [1403, 196] width 187 height 42
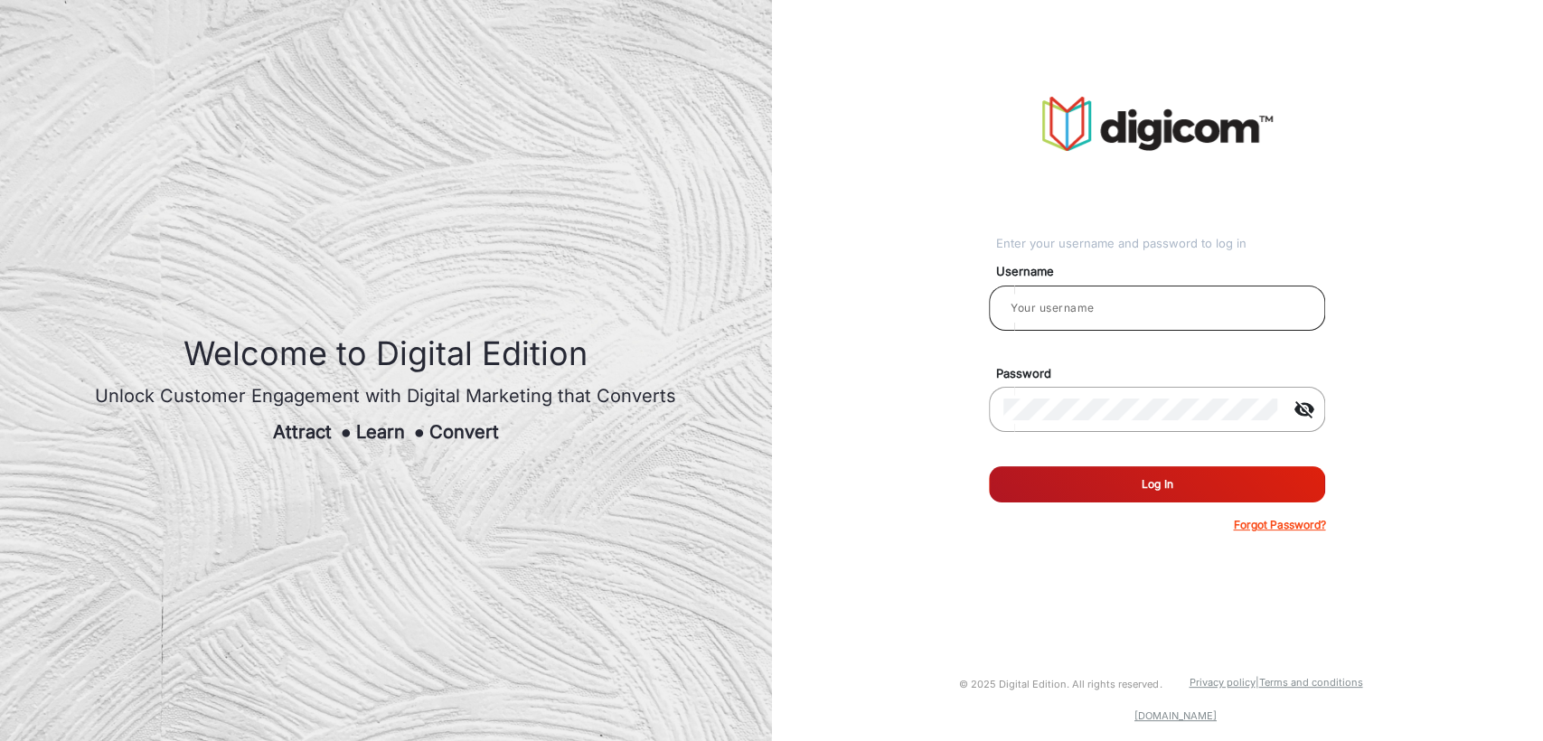
click at [1120, 306] on input "email" at bounding box center [1156, 308] width 307 height 22
click at [1208, 309] on input "Auto Habanero Client 1" at bounding box center [1156, 308] width 307 height 22
click at [989, 466] on button "Log In" at bounding box center [1157, 484] width 336 height 36
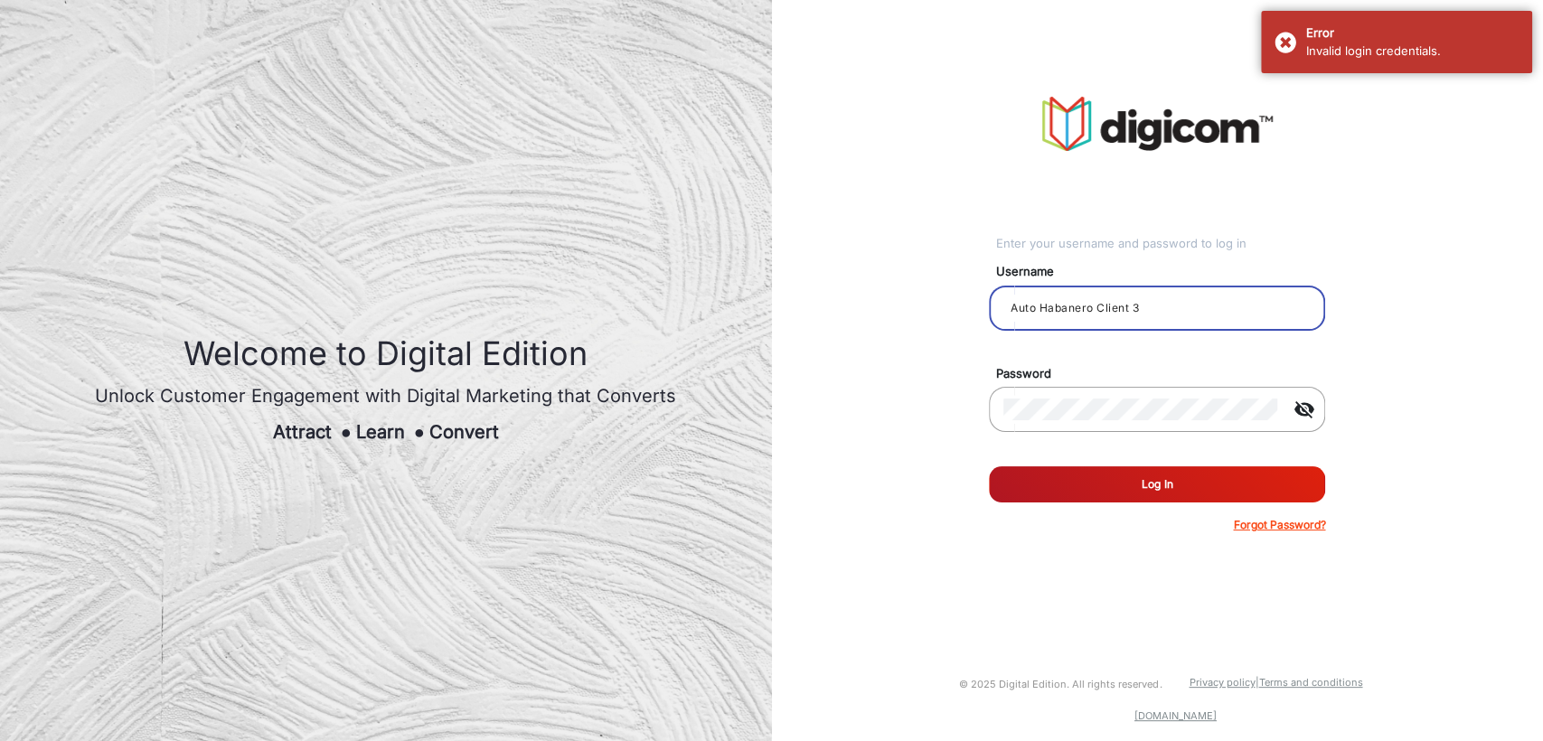
click at [1208, 309] on input "Auto Habanero Client 3" at bounding box center [1156, 308] width 307 height 22
type input "Auto Habanero Client 4"
click at [989, 466] on button "Log In" at bounding box center [1157, 484] width 336 height 36
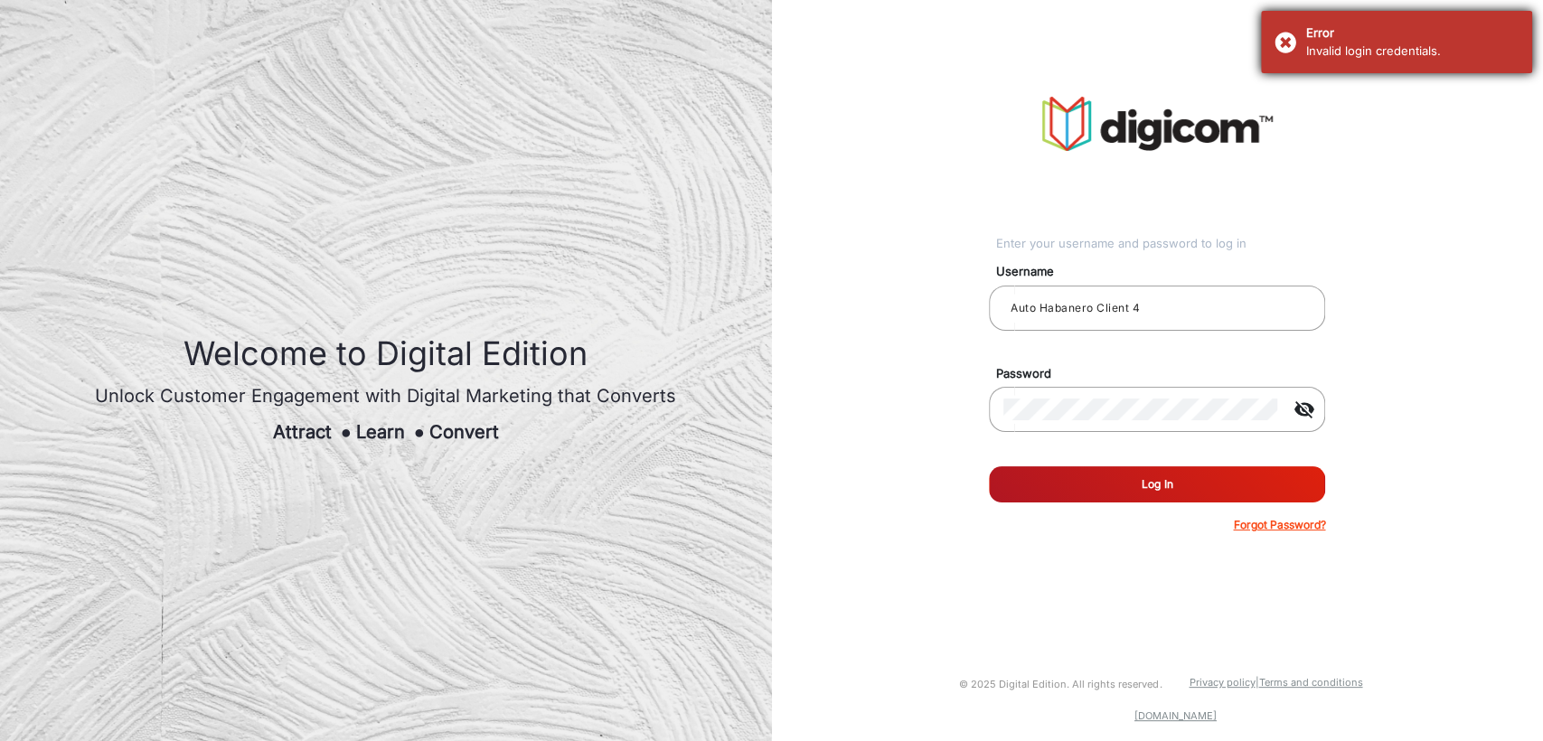
click at [1316, 48] on div "Invalid login credentials." at bounding box center [1412, 51] width 212 height 18
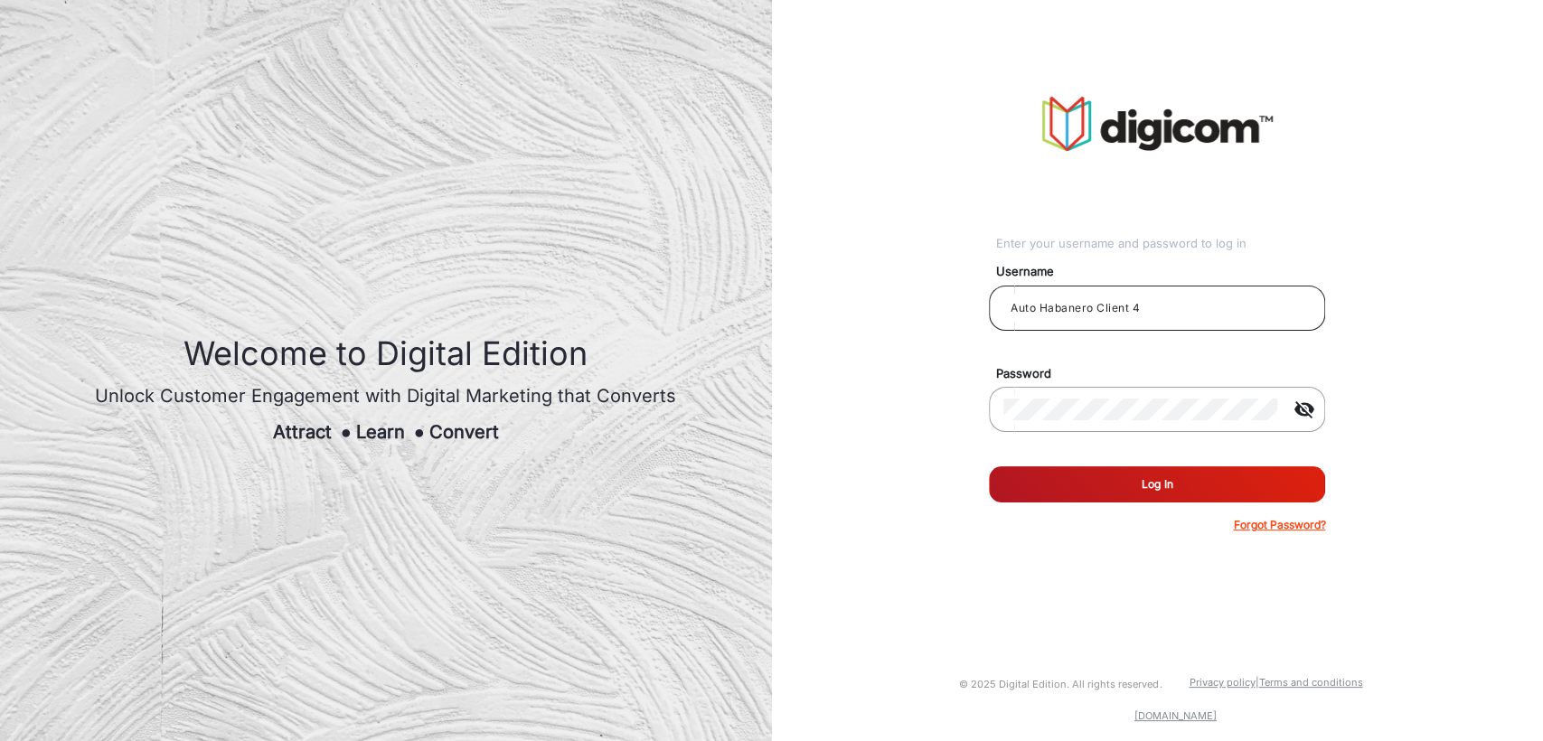
click at [1201, 295] on div "Auto Habanero Client 4" at bounding box center [1156, 308] width 307 height 51
click at [1203, 313] on input "Auto Habanero Client 4" at bounding box center [1156, 308] width 307 height 22
